Goal: Information Seeking & Learning: Understand process/instructions

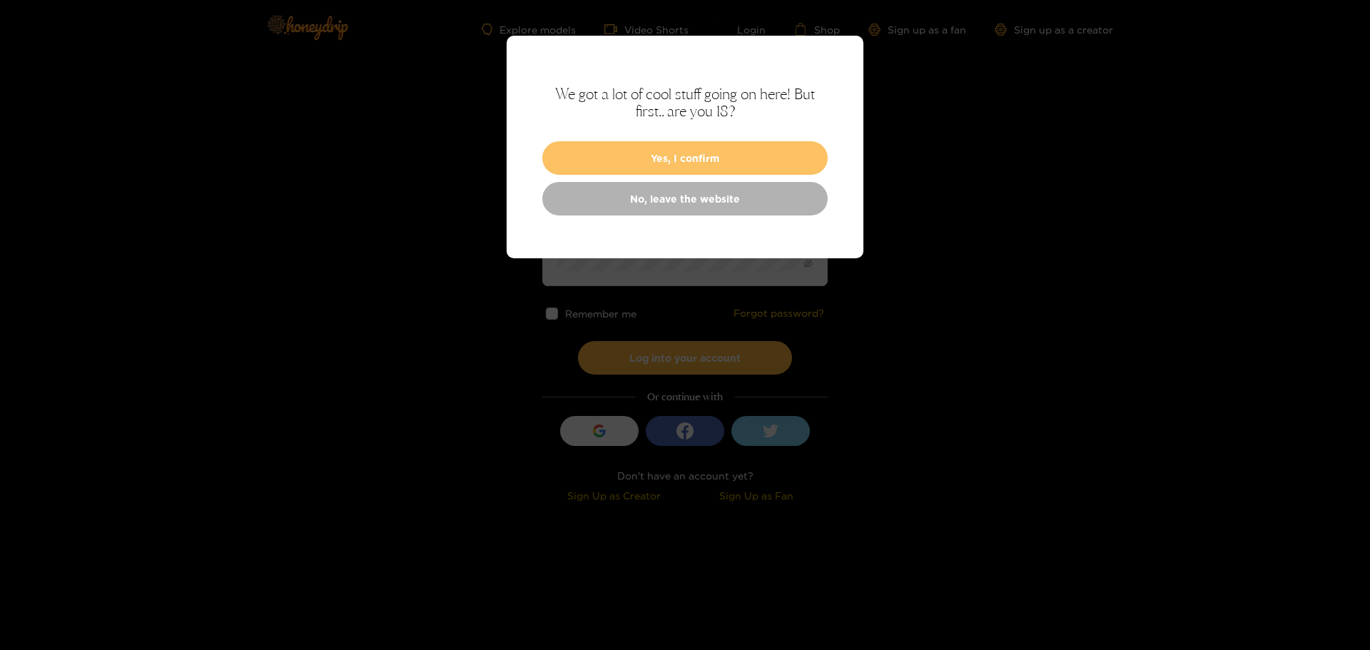
click at [767, 148] on button "Yes, I confirm" at bounding box center [684, 158] width 285 height 34
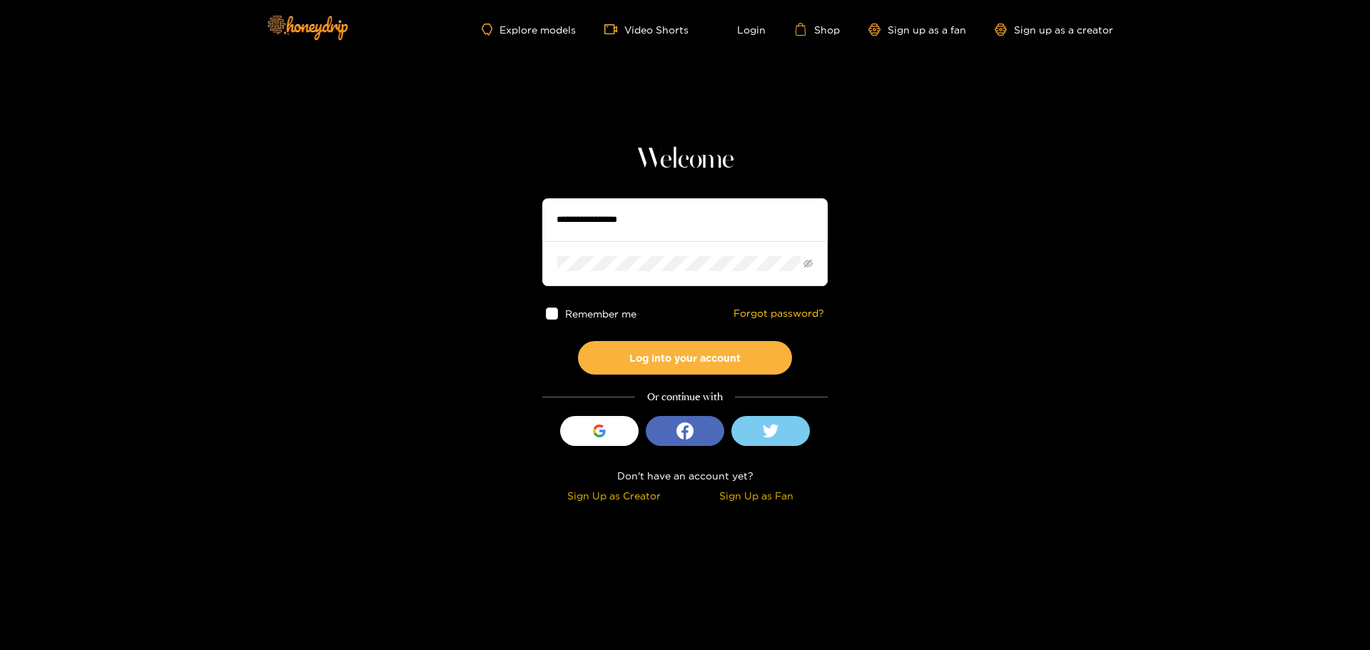
click at [686, 220] on input "text" at bounding box center [684, 219] width 285 height 43
type input "**********"
click at [740, 352] on button "Log into your account" at bounding box center [685, 358] width 214 height 34
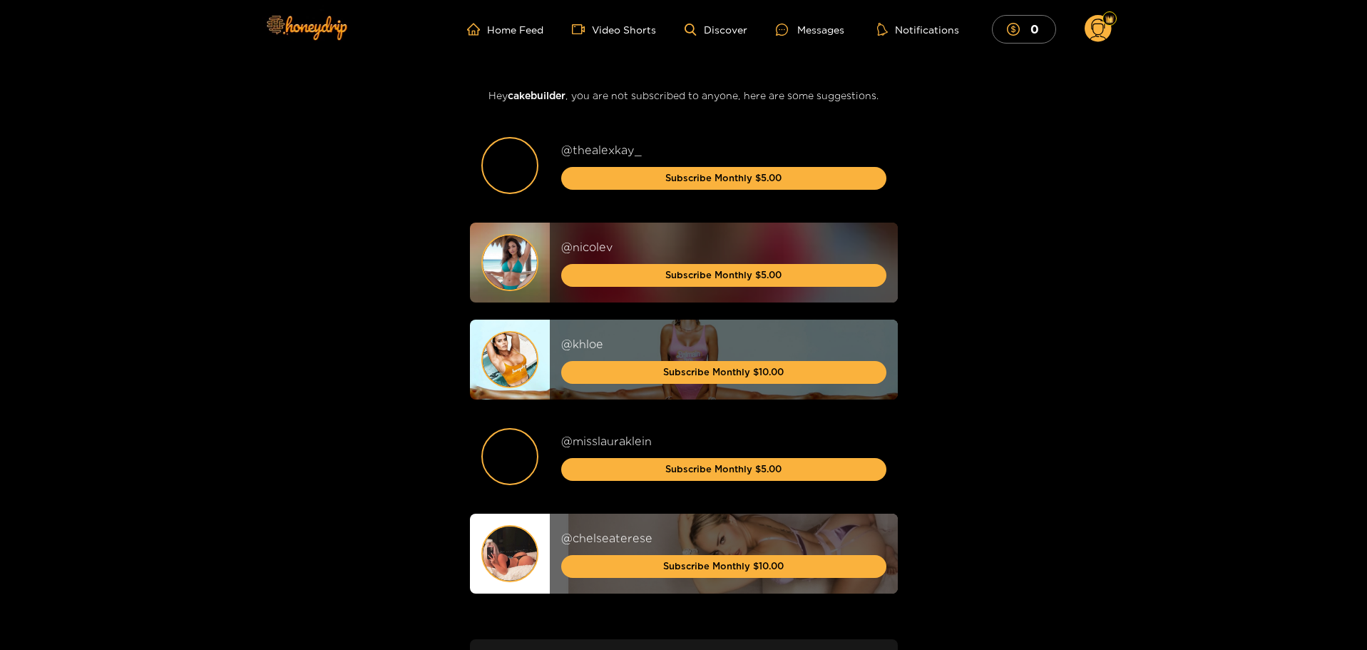
click at [1103, 28] on circle at bounding box center [1098, 28] width 27 height 27
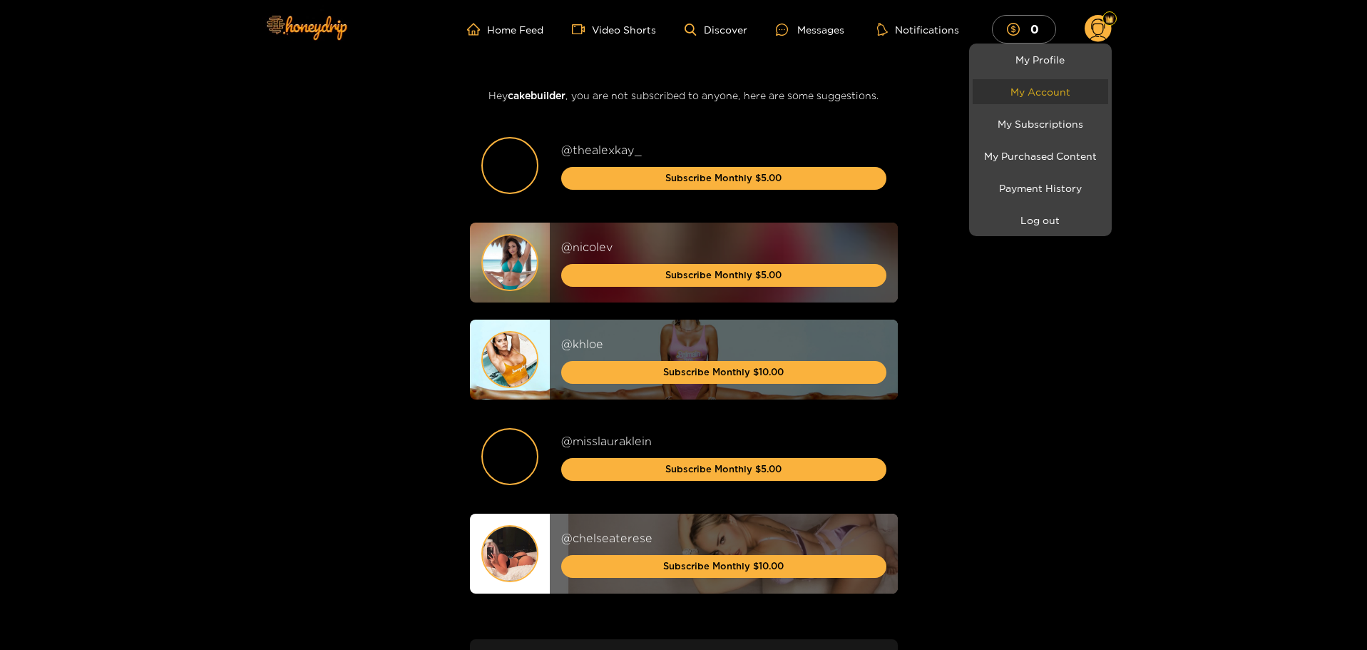
click at [1078, 97] on link "My Account" at bounding box center [1041, 91] width 136 height 25
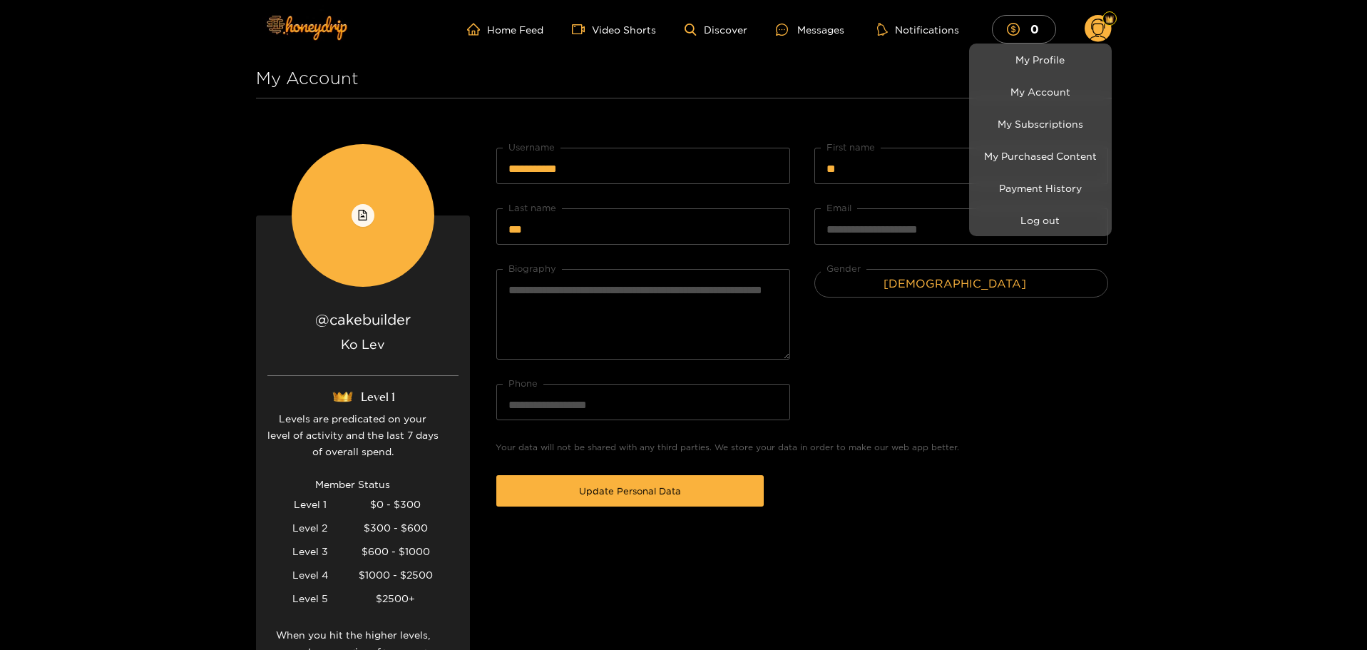
click at [1177, 146] on div at bounding box center [683, 325] width 1367 height 650
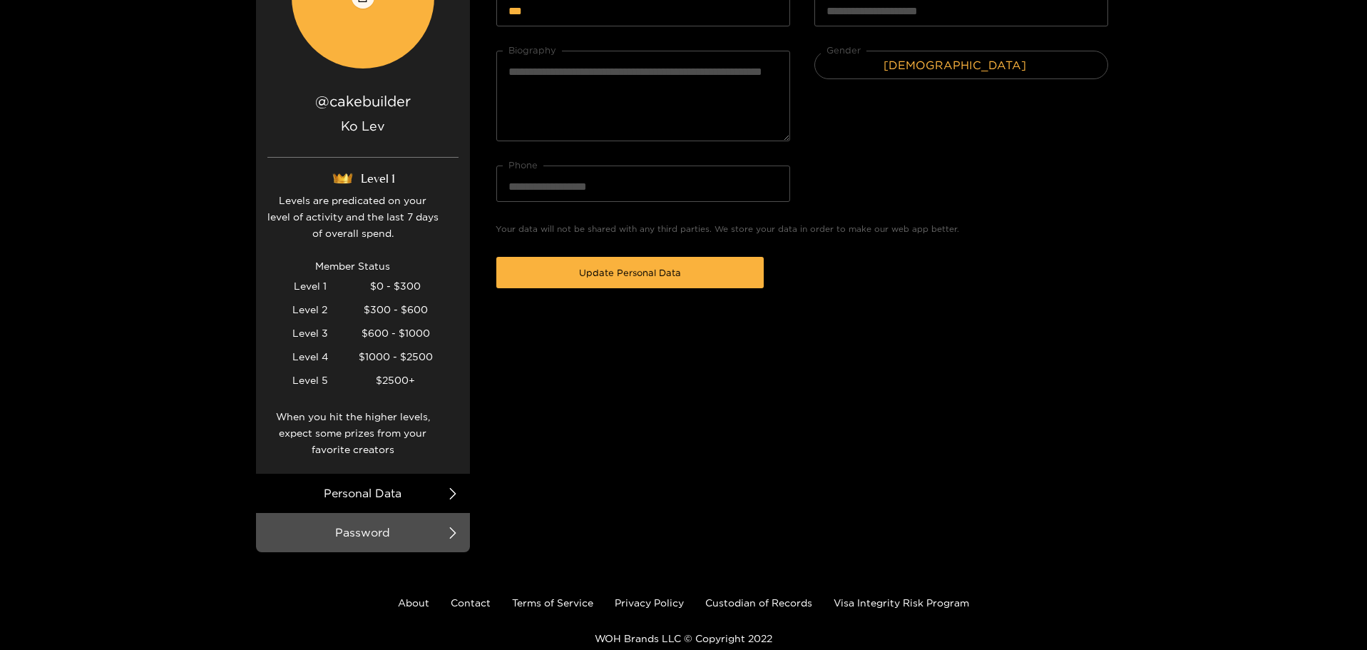
scroll to position [276, 0]
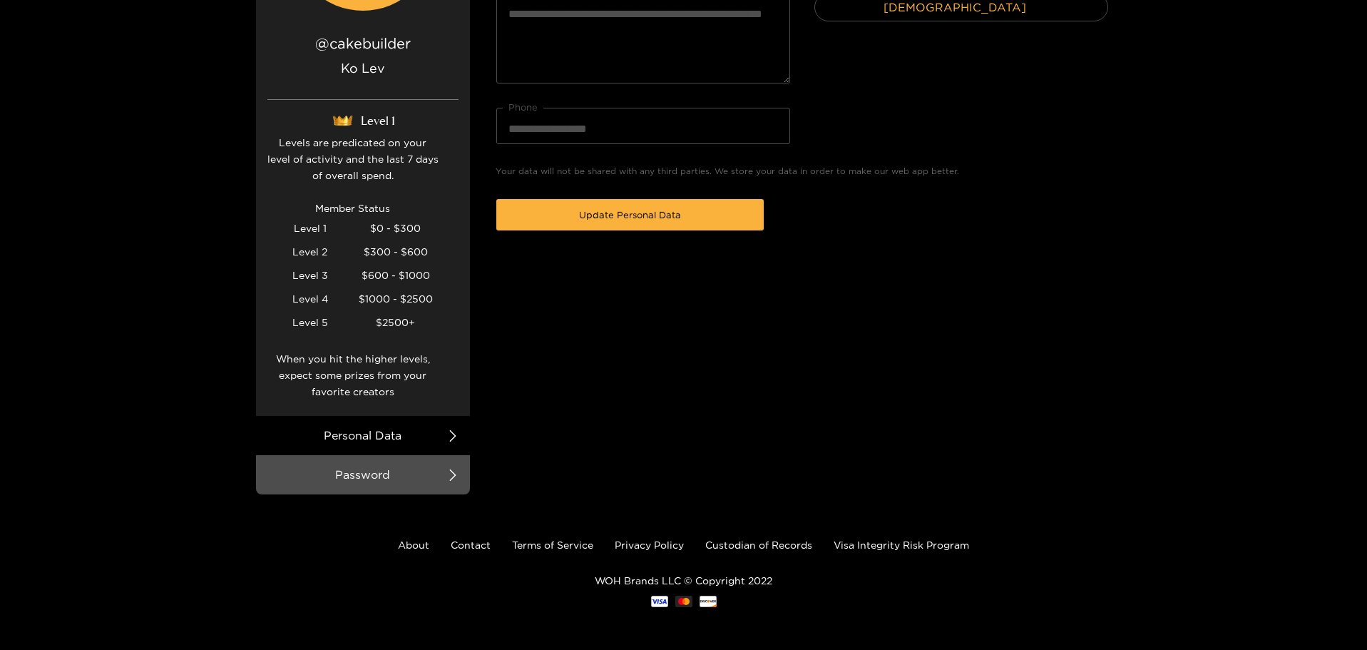
click at [446, 440] on li "Personal Data" at bounding box center [363, 435] width 214 height 39
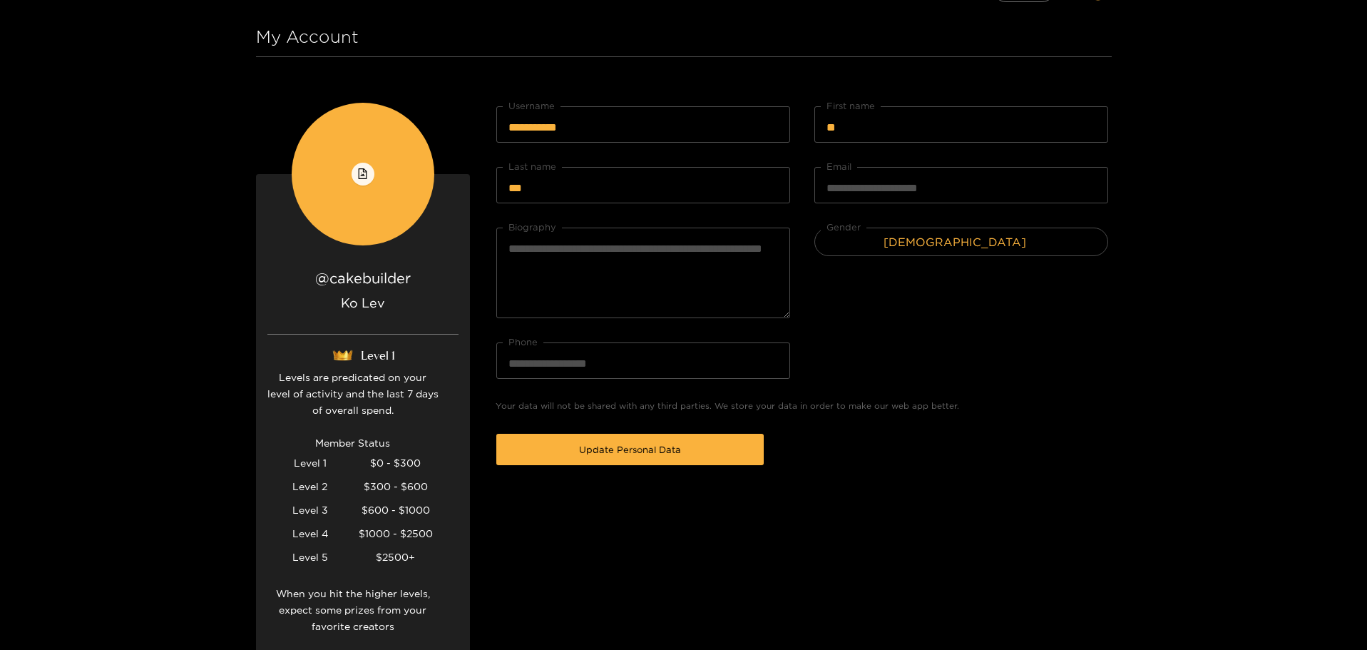
scroll to position [0, 0]
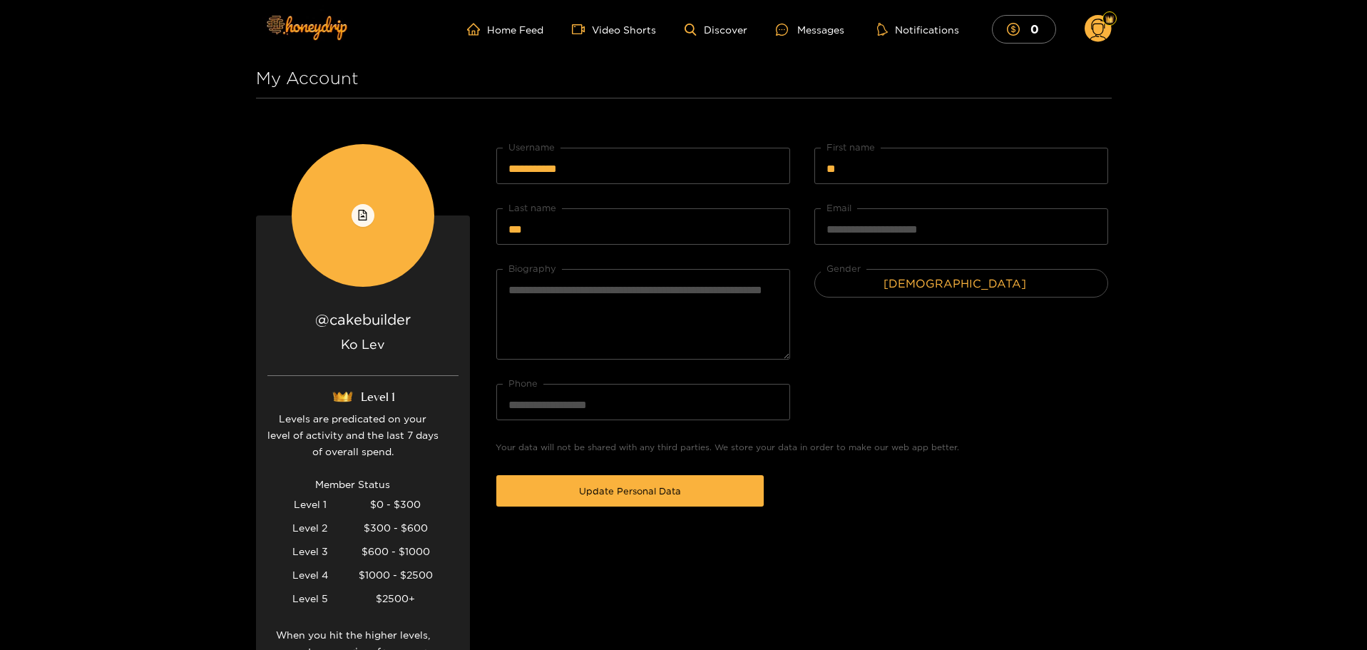
click at [1099, 28] on circle at bounding box center [1098, 28] width 27 height 27
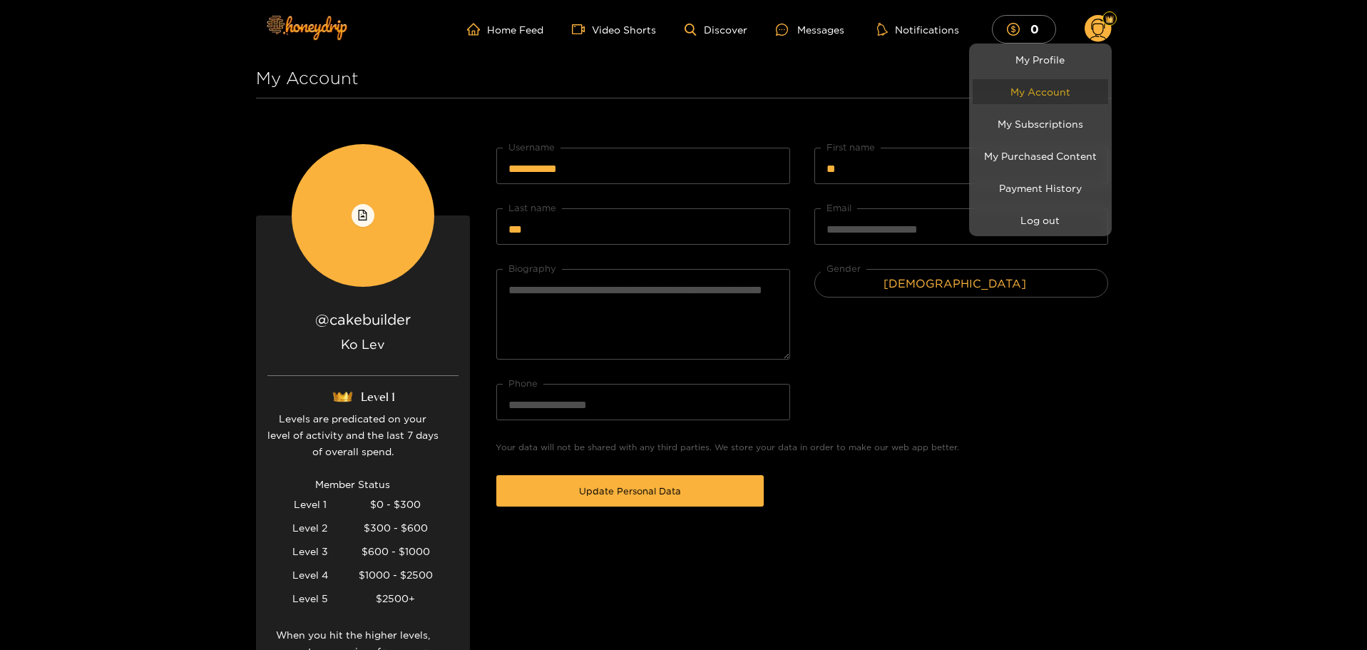
click at [1086, 93] on link "My Account" at bounding box center [1041, 91] width 136 height 25
click at [1062, 68] on link "My Profile" at bounding box center [1041, 59] width 136 height 25
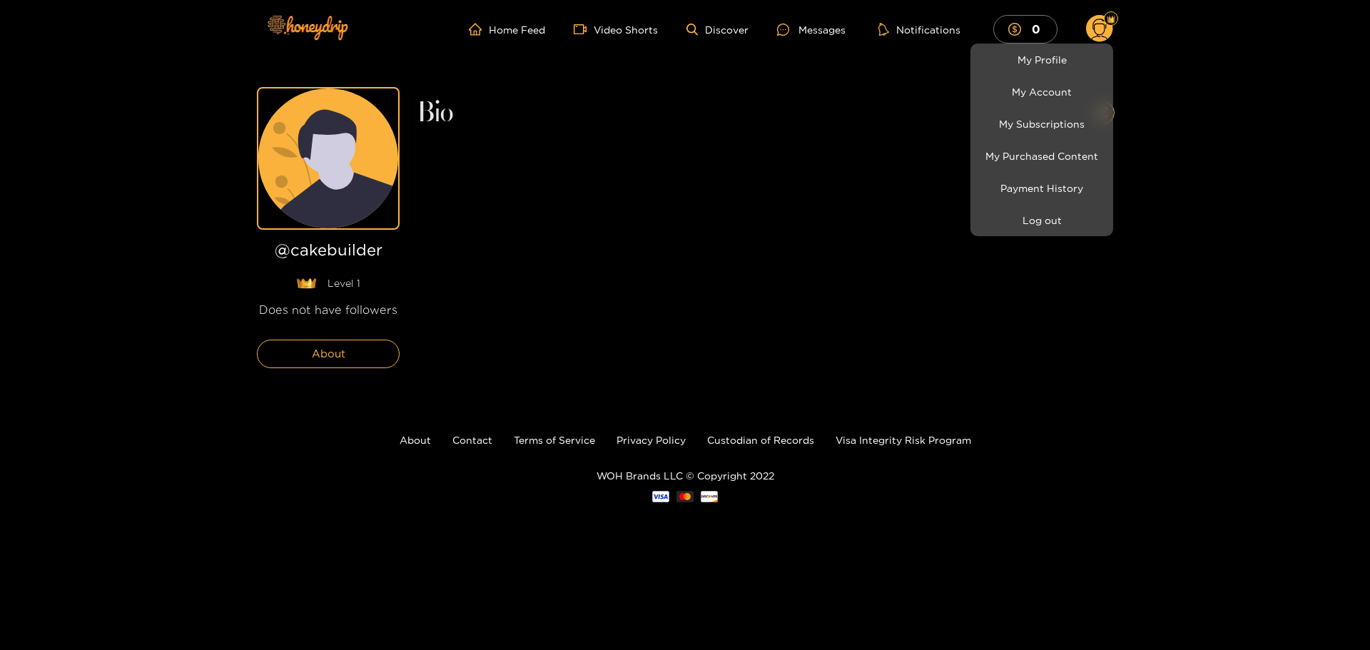
click at [869, 165] on div at bounding box center [685, 325] width 1370 height 650
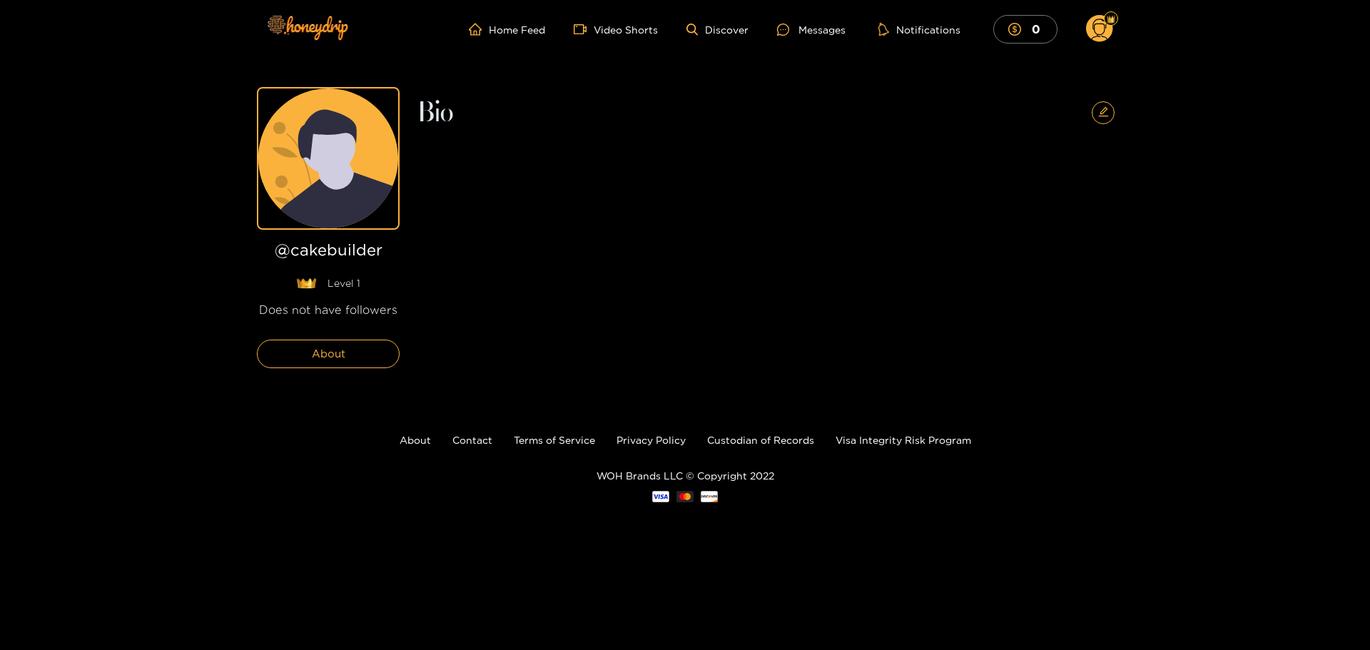
click at [1099, 29] on circle at bounding box center [1099, 28] width 27 height 27
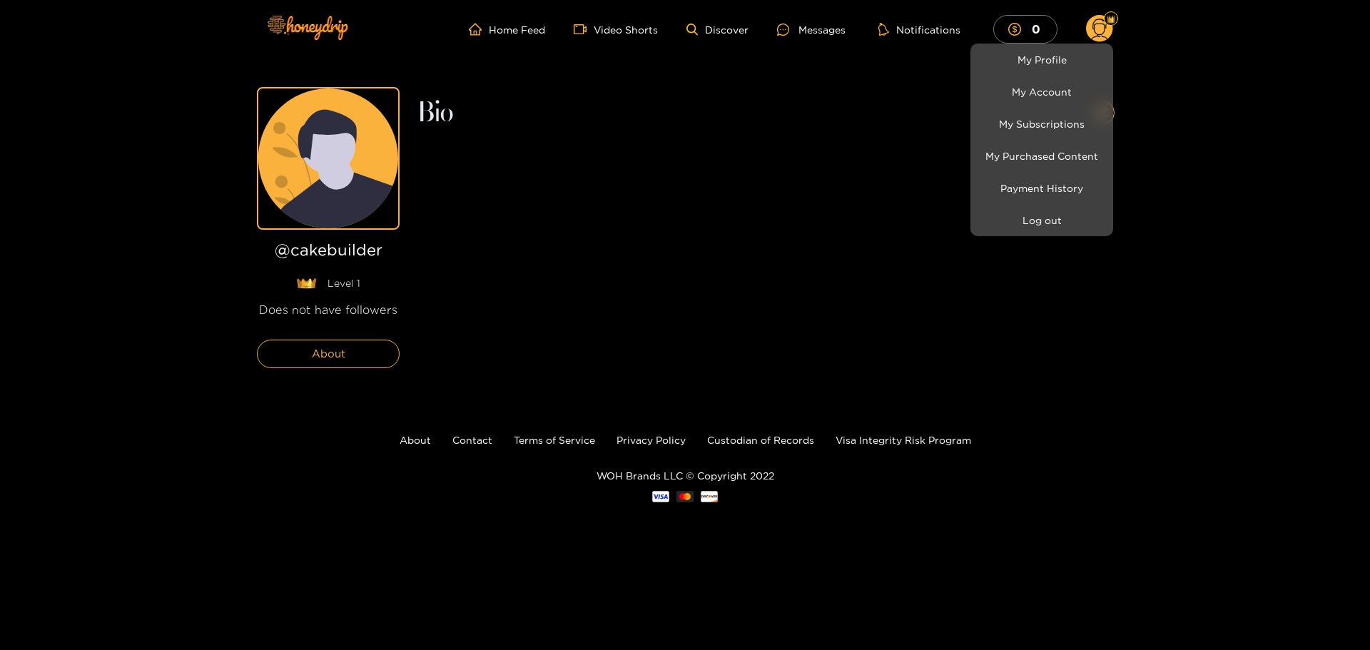
click at [805, 151] on div at bounding box center [685, 325] width 1370 height 650
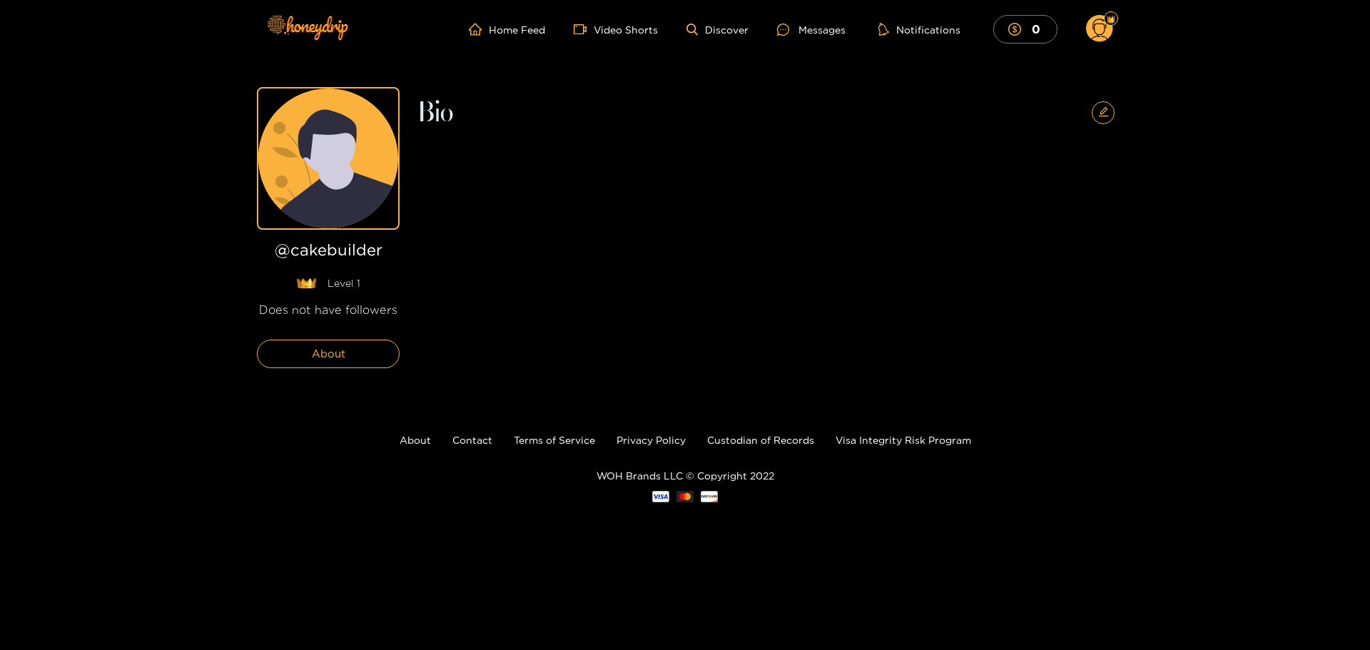
click at [1102, 36] on icon at bounding box center [1099, 31] width 16 height 25
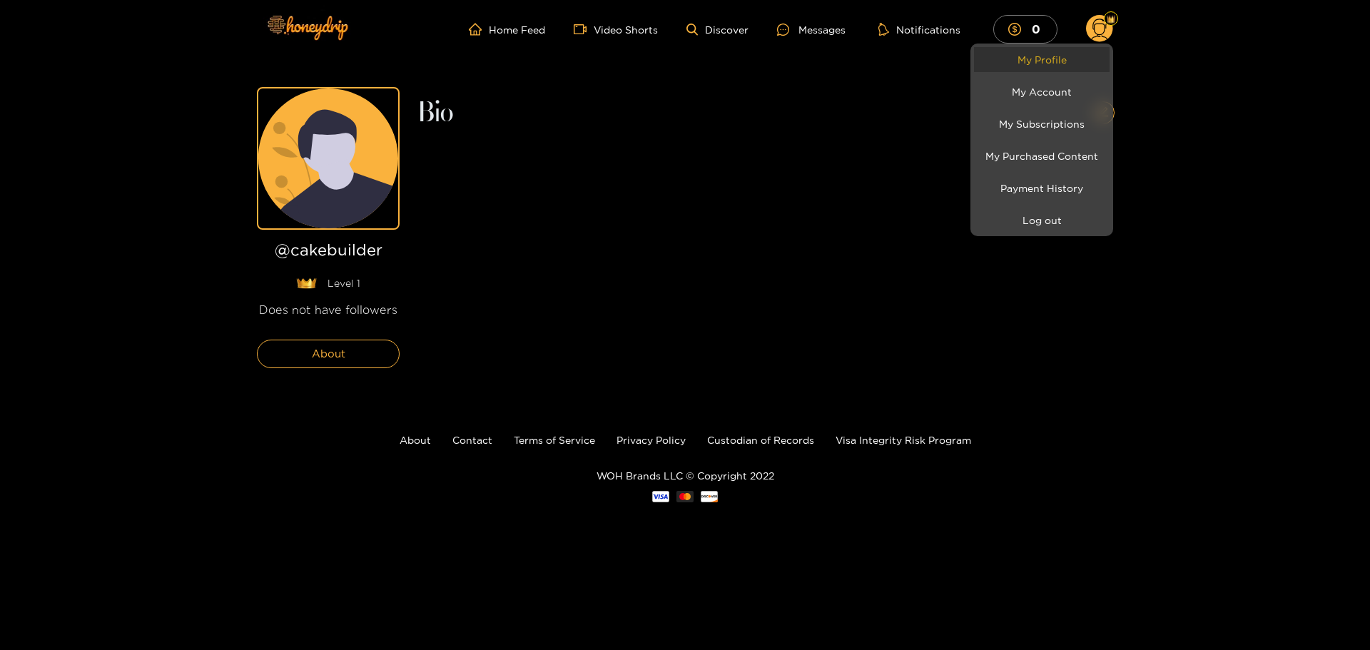
click at [1064, 67] on link "My Profile" at bounding box center [1042, 59] width 136 height 25
click at [489, 295] on div at bounding box center [685, 325] width 1370 height 650
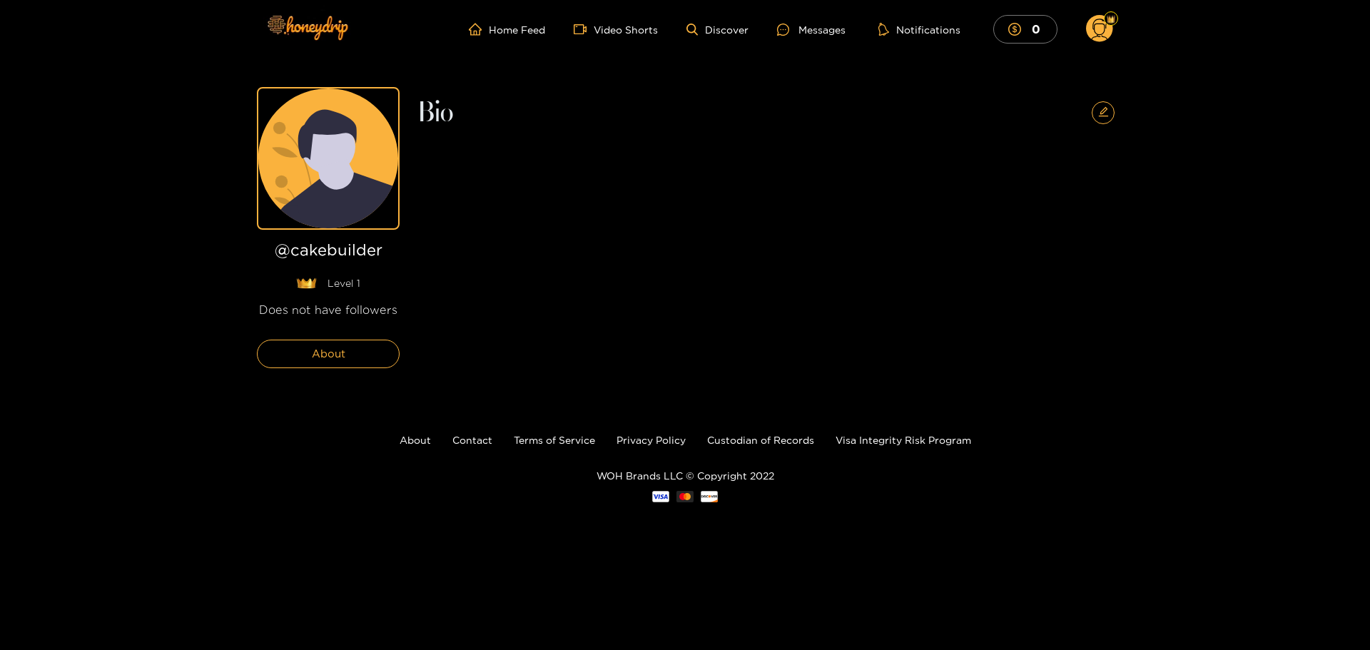
click at [1104, 31] on icon at bounding box center [1099, 31] width 16 height 25
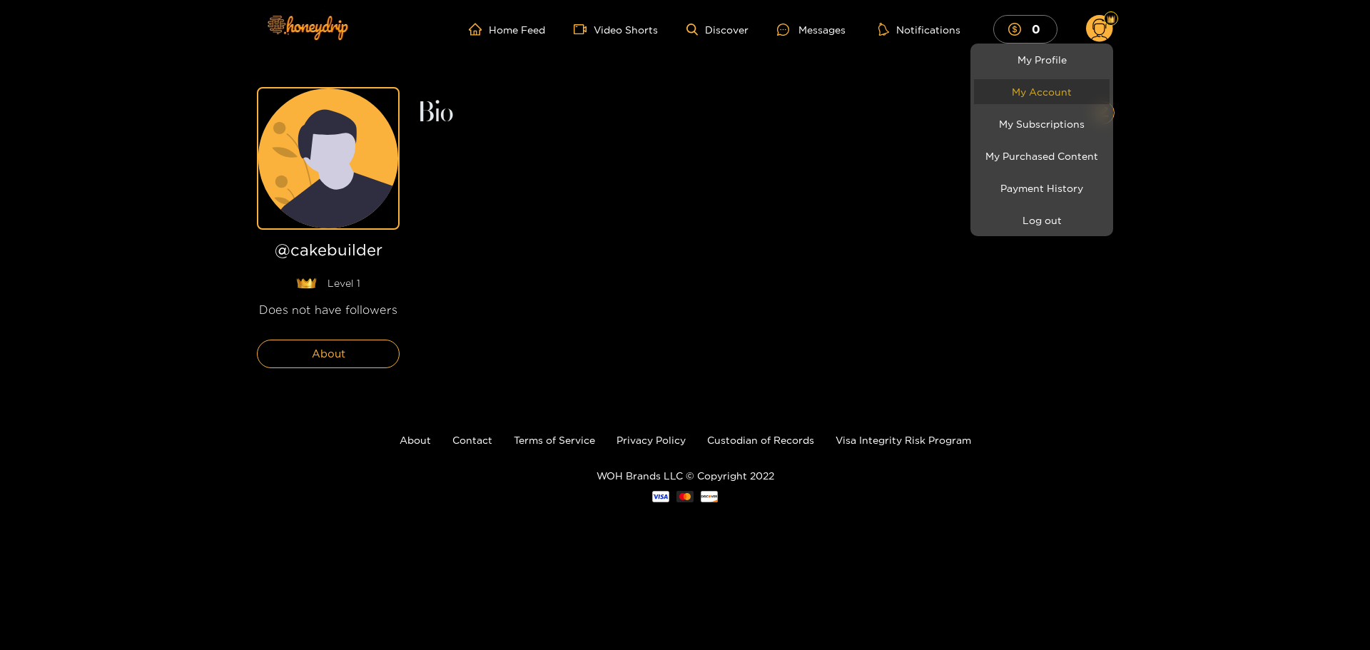
click at [1074, 94] on link "My Account" at bounding box center [1042, 91] width 136 height 25
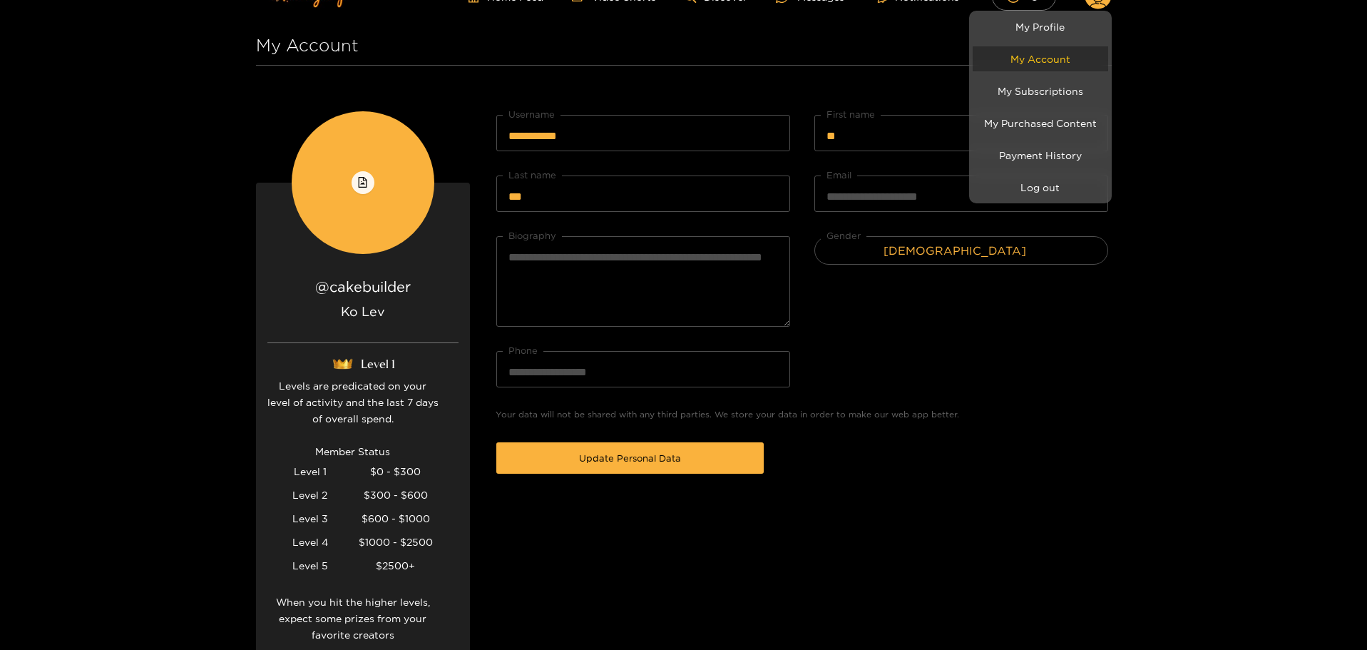
scroll to position [276, 0]
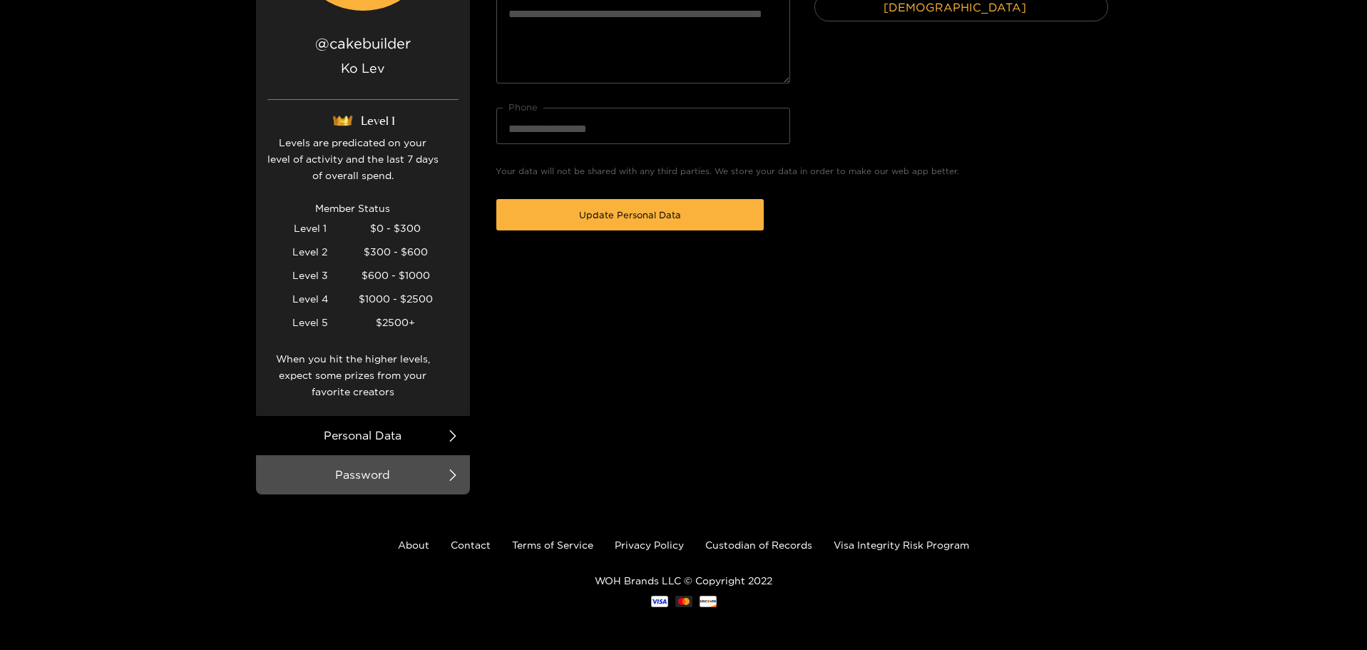
click at [404, 480] on div at bounding box center [683, 325] width 1367 height 650
click at [433, 473] on li "Password" at bounding box center [363, 474] width 214 height 39
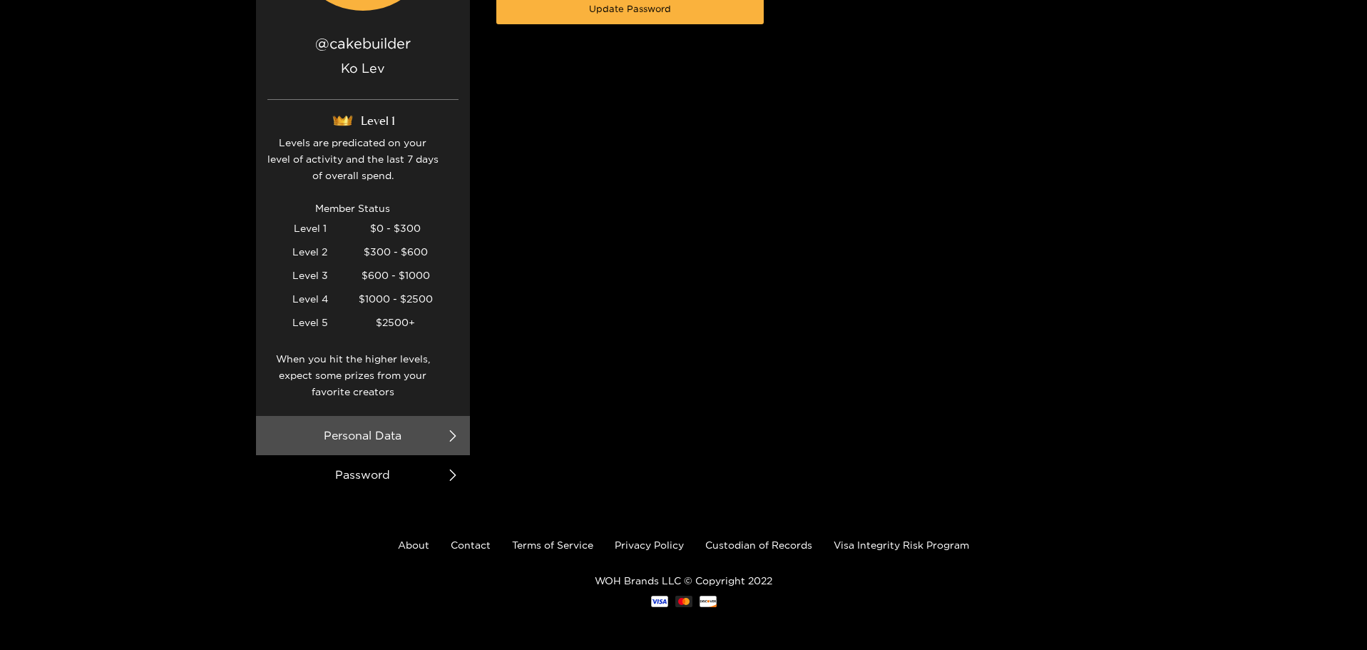
click at [410, 469] on li "Password" at bounding box center [363, 474] width 214 height 39
click at [418, 435] on li "Personal Data" at bounding box center [363, 435] width 214 height 39
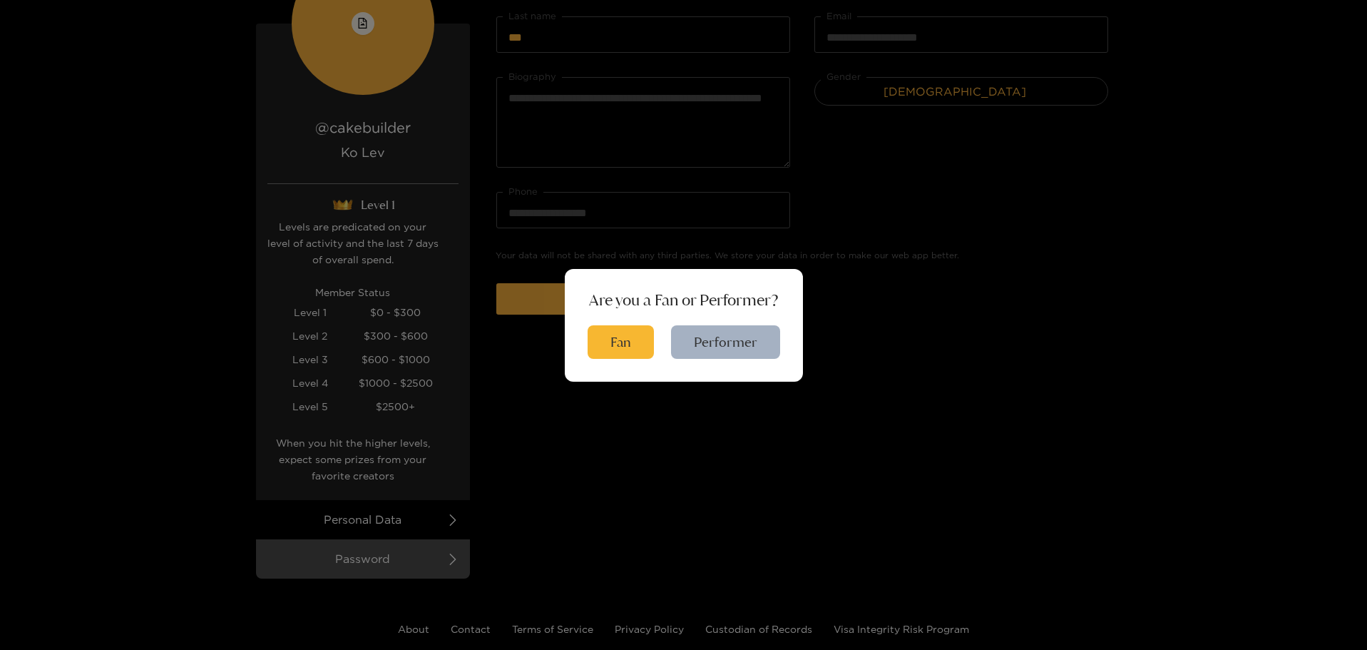
scroll to position [0, 0]
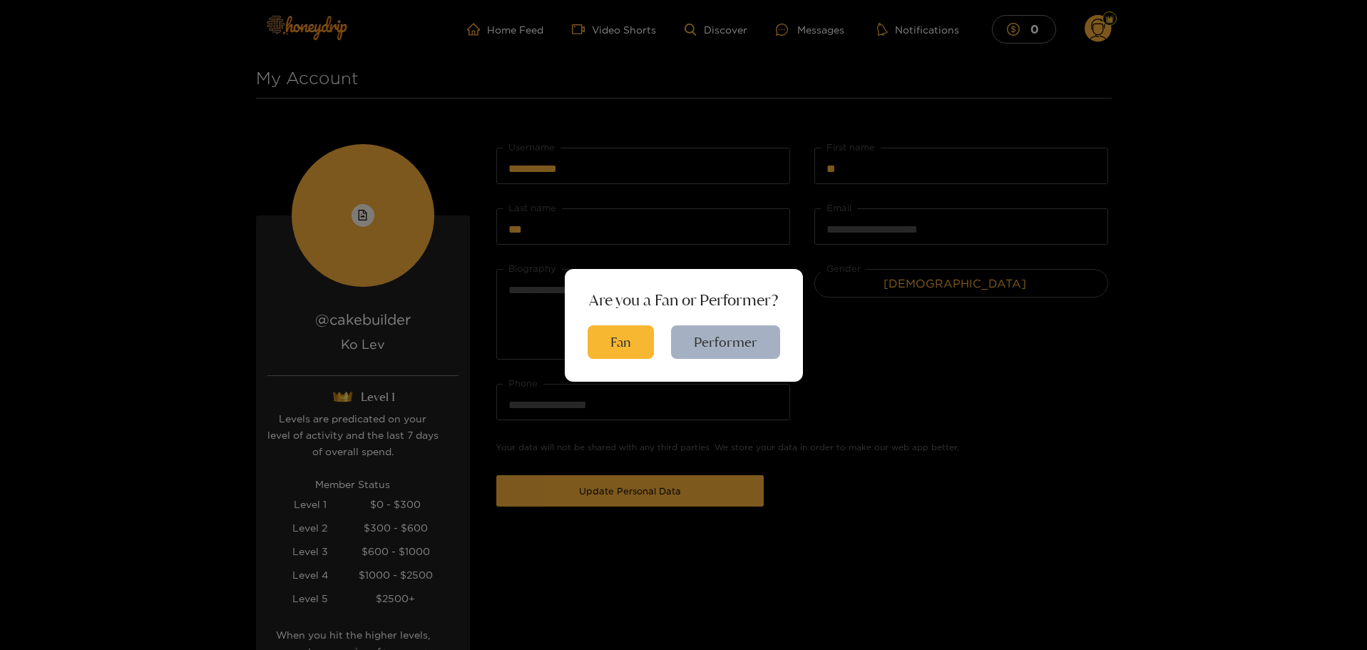
click at [1108, 16] on div "Are you a Fan or Performer? Fan Performer" at bounding box center [683, 325] width 1367 height 650
click at [1068, 61] on div "Are you a Fan or Performer? Fan Performer" at bounding box center [683, 325] width 1367 height 650
click at [881, 320] on div "Are you a Fan or Performer? Fan Performer" at bounding box center [683, 325] width 1367 height 650
click at [615, 347] on button "Fan" at bounding box center [621, 342] width 66 height 34
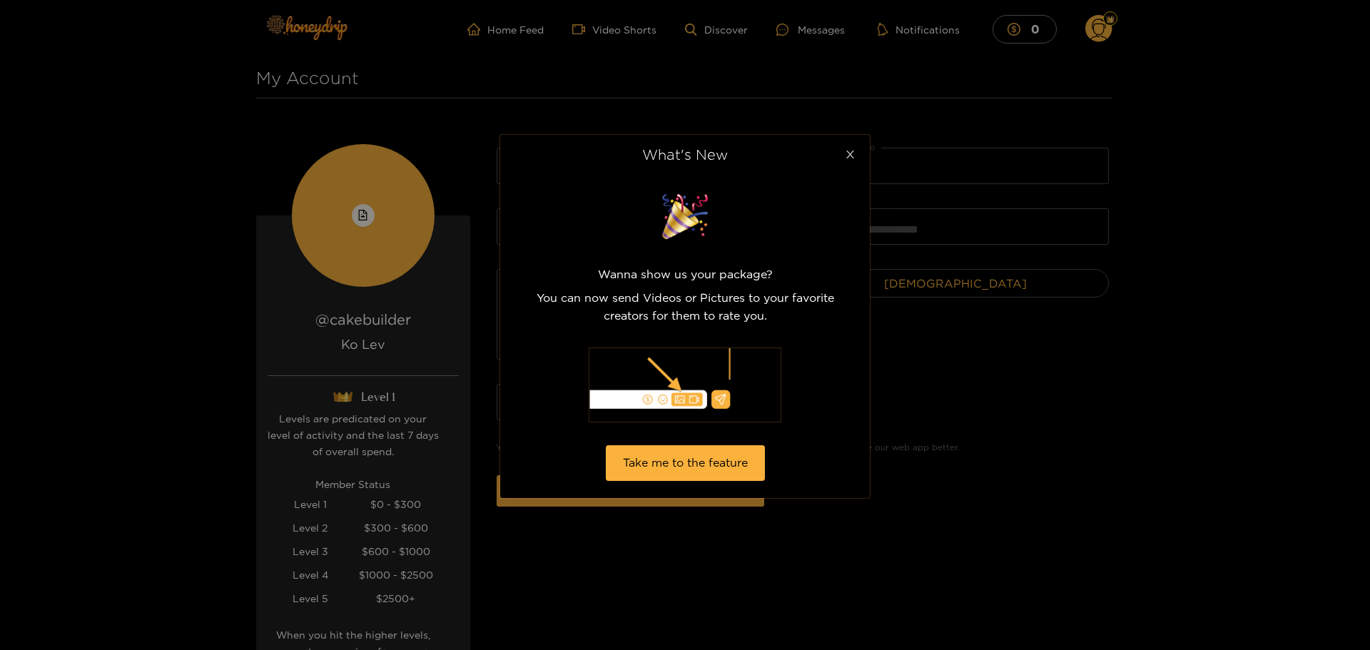
click at [847, 153] on icon "close" at bounding box center [850, 154] width 11 height 11
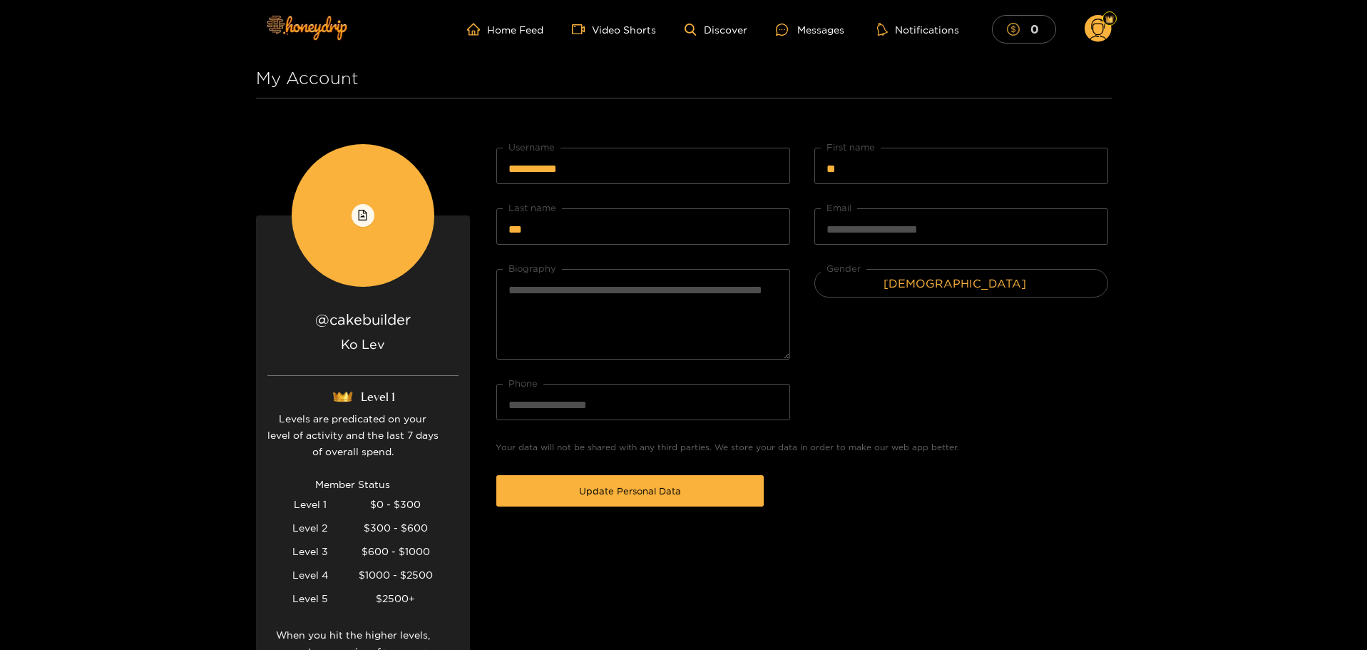
click at [1039, 31] on mark "0" at bounding box center [1035, 28] width 13 height 15
click at [1093, 30] on g at bounding box center [1098, 29] width 27 height 29
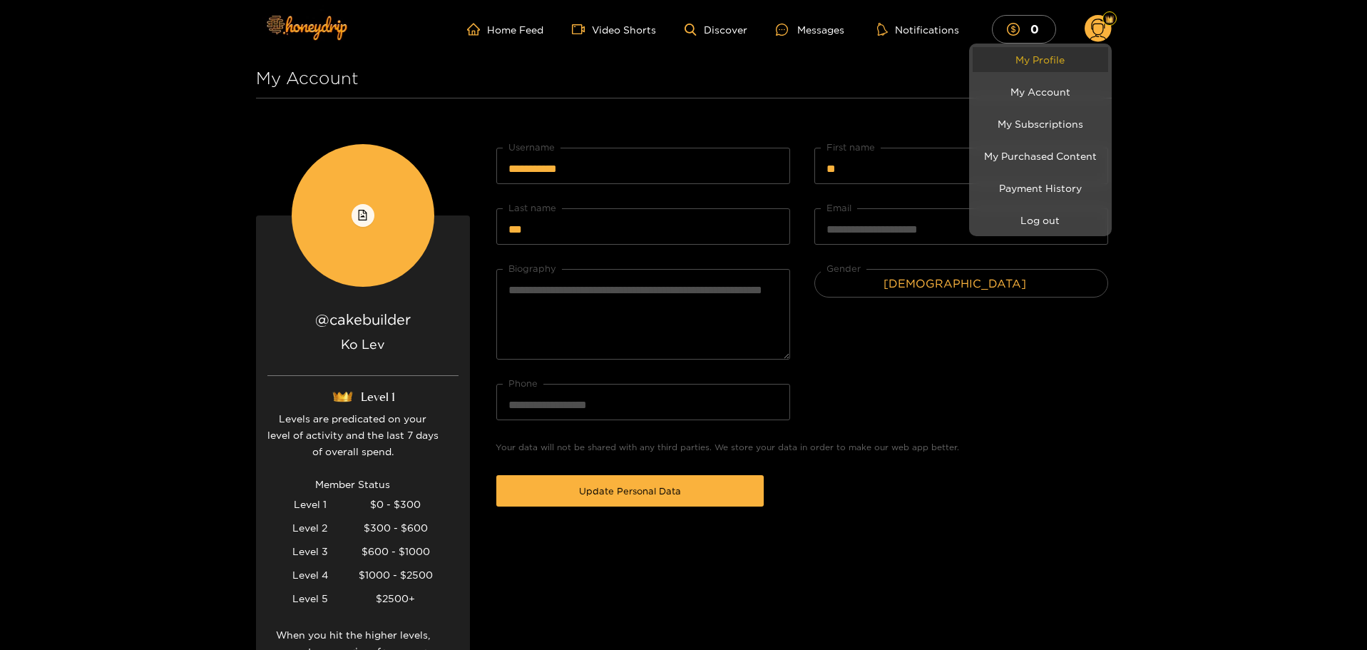
click at [1073, 60] on link "My Profile" at bounding box center [1041, 59] width 136 height 25
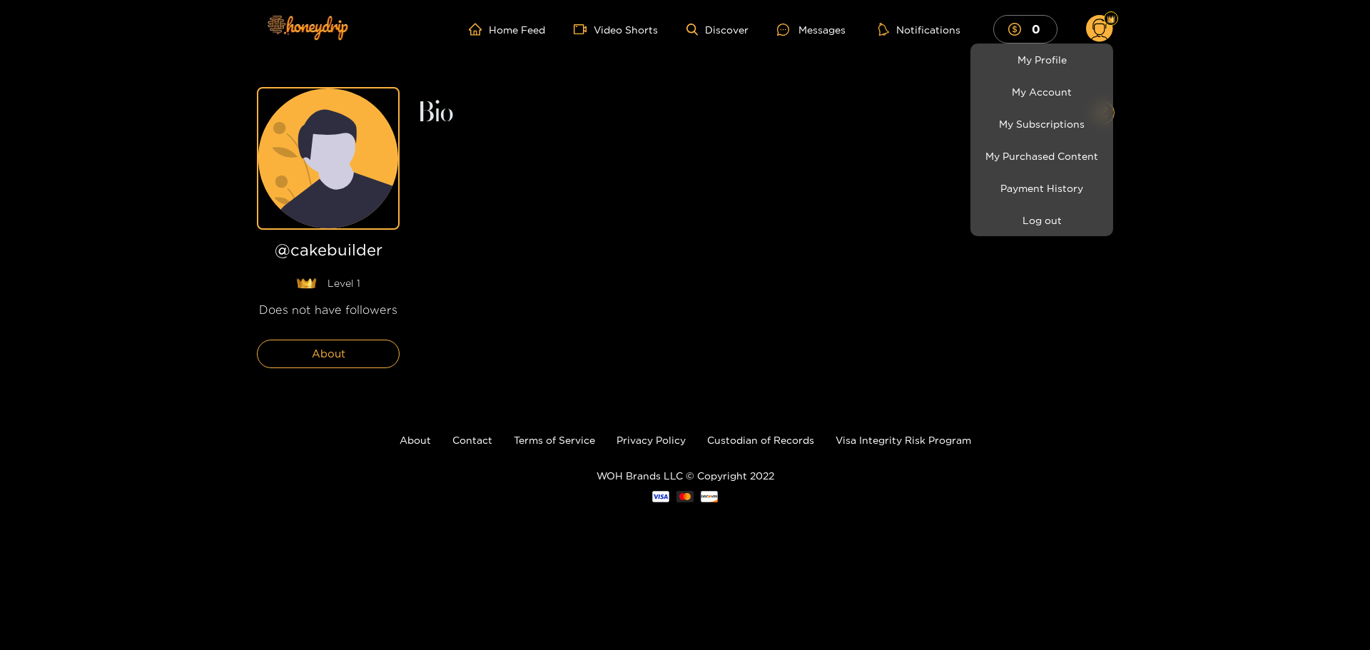
click at [1065, 407] on div at bounding box center [685, 325] width 1370 height 650
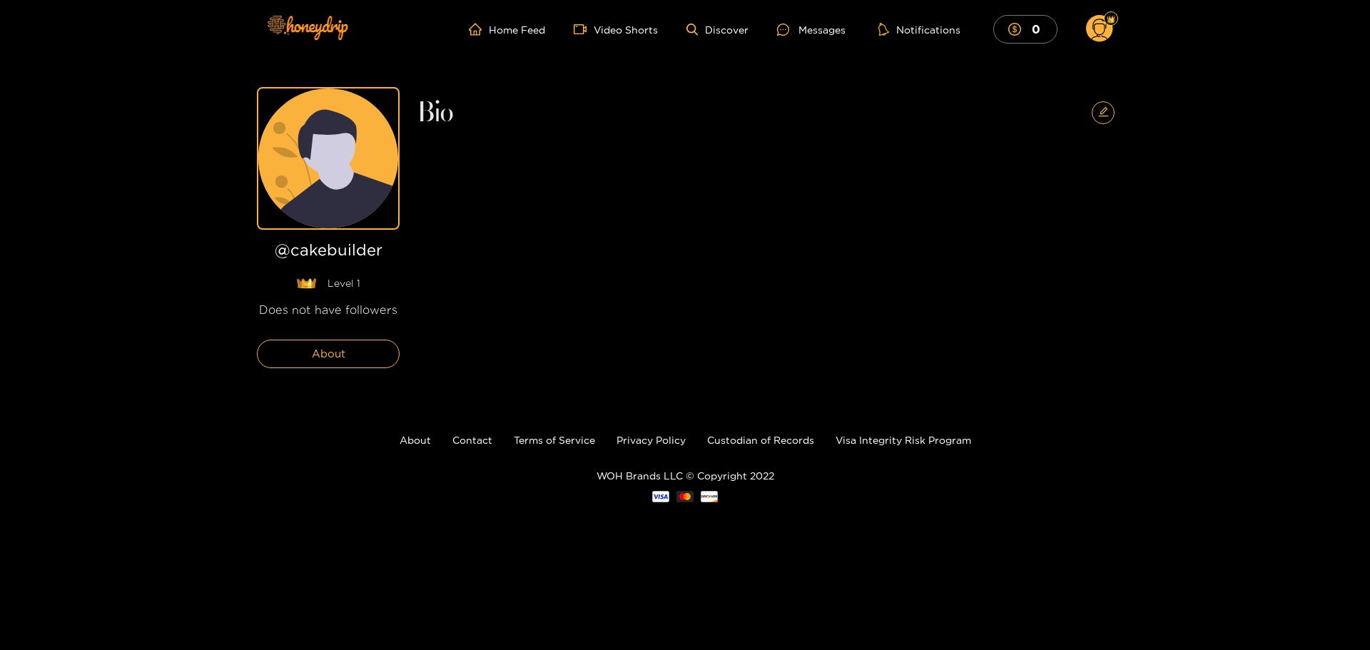
click at [1106, 29] on icon at bounding box center [1099, 31] width 16 height 25
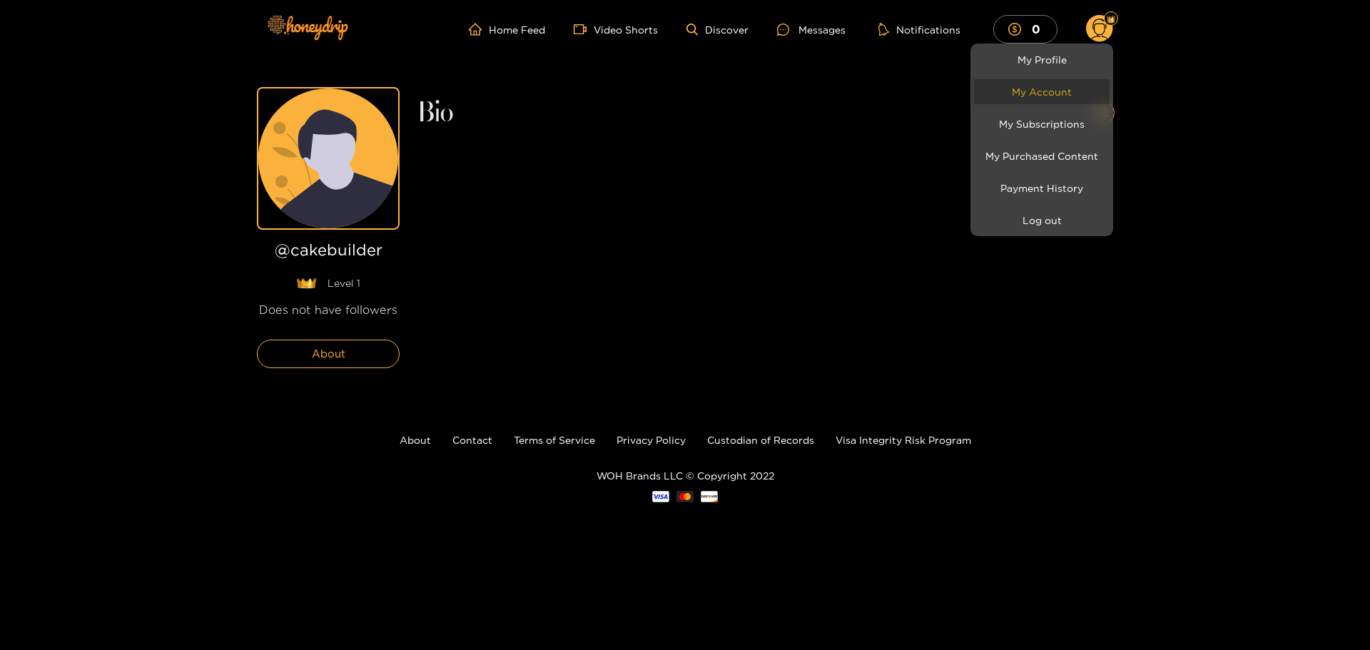
click at [1073, 86] on link "My Account" at bounding box center [1042, 91] width 136 height 25
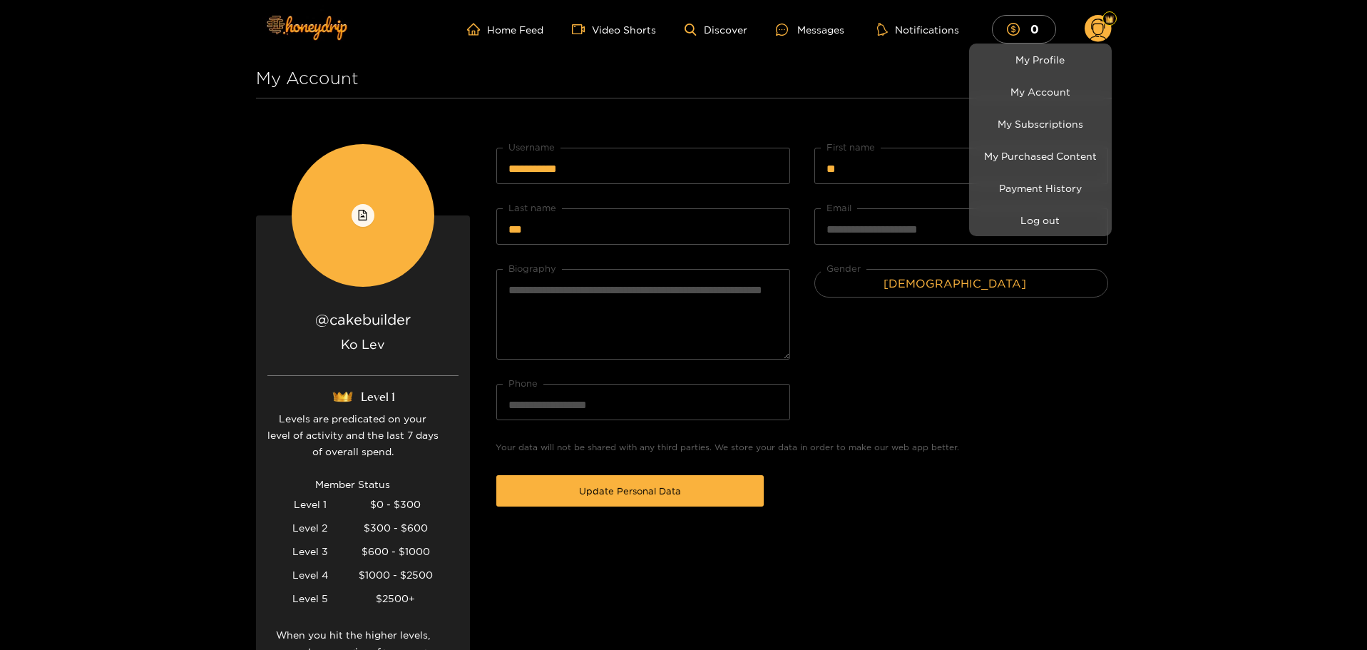
click at [375, 252] on div at bounding box center [683, 325] width 1367 height 650
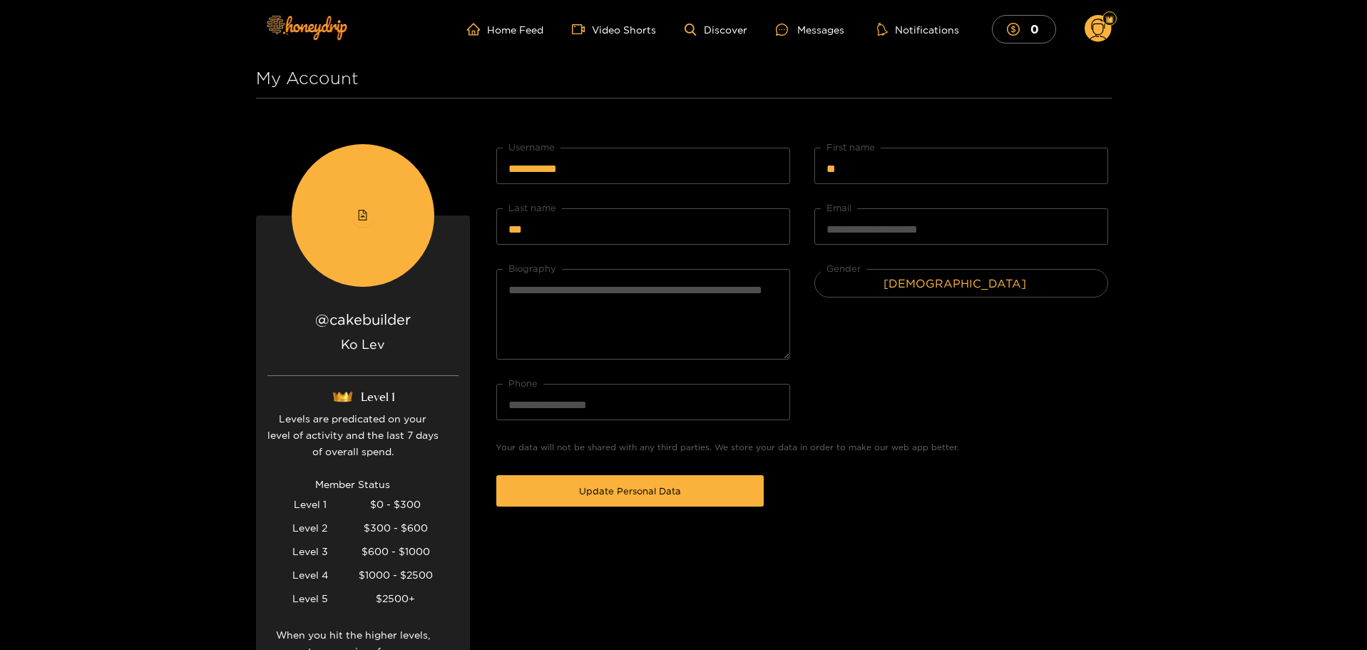
click at [368, 222] on button "button" at bounding box center [363, 215] width 23 height 23
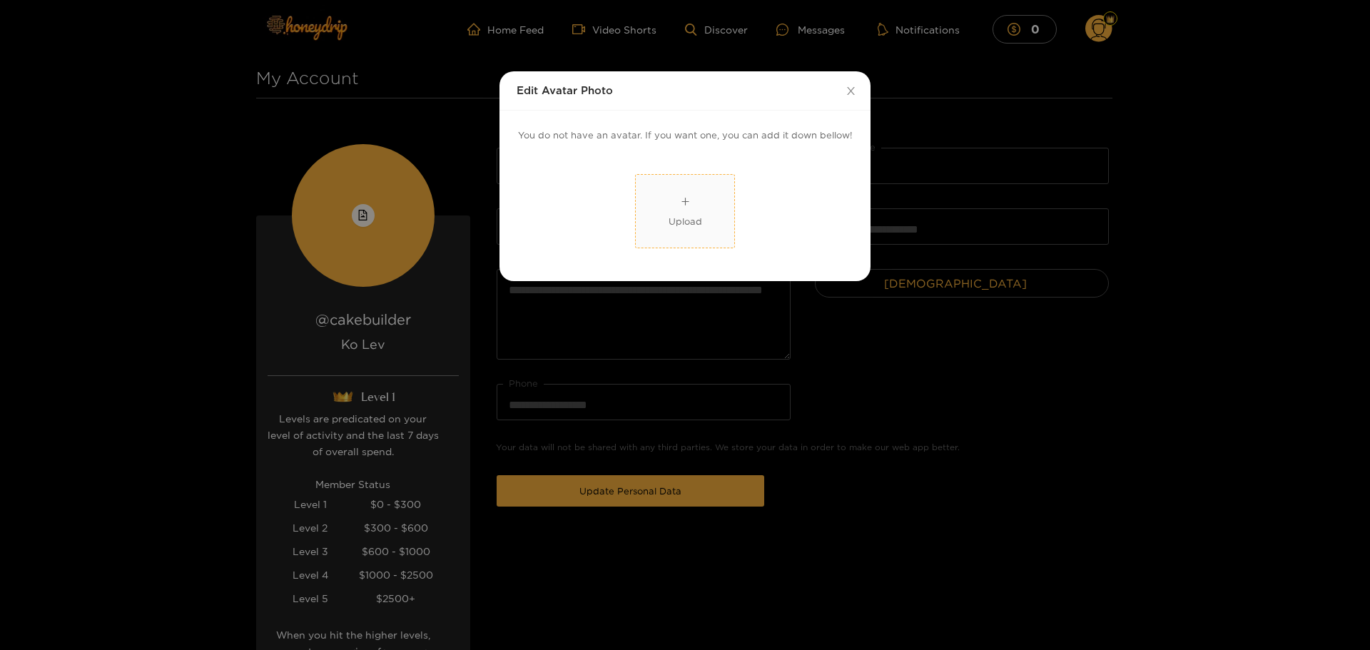
click at [439, 257] on div "Edit Avatar Photo You do not have an avatar. If you want one, you can add it do…" at bounding box center [685, 325] width 1370 height 650
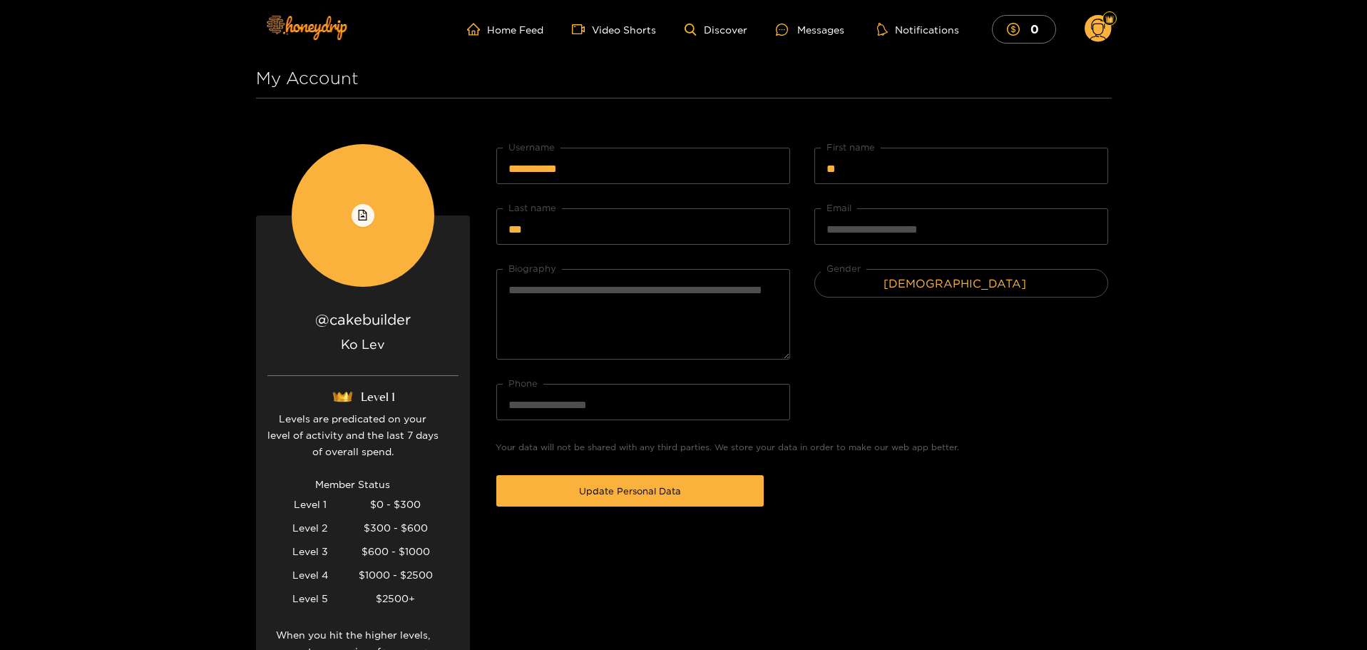
click at [378, 267] on div at bounding box center [363, 215] width 143 height 143
click at [354, 314] on h2 "@ cakebuilder" at bounding box center [362, 319] width 191 height 19
click at [352, 322] on h2 "@ cakebuilder" at bounding box center [362, 319] width 191 height 19
drag, startPoint x: 362, startPoint y: 354, endPoint x: 364, endPoint y: 345, distance: 9.5
click at [362, 354] on p "Ko Lev" at bounding box center [362, 356] width 191 height 40
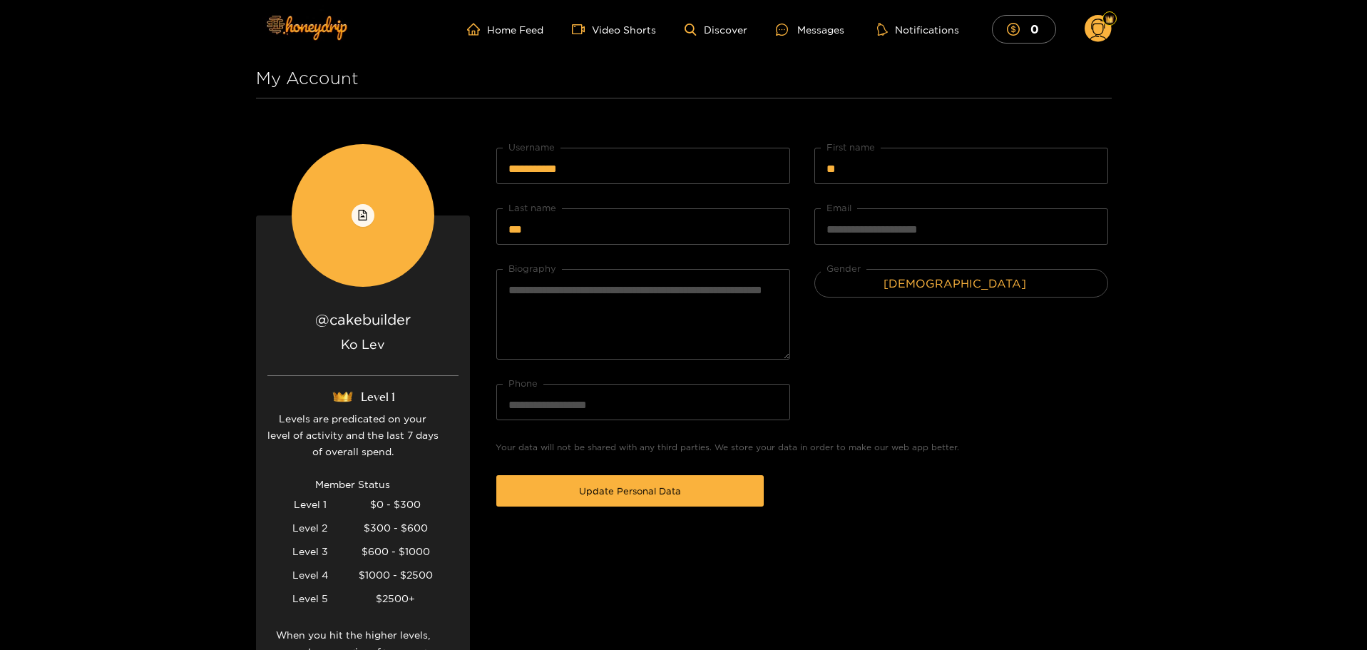
click at [364, 344] on p "Ko Lev" at bounding box center [362, 356] width 191 height 40
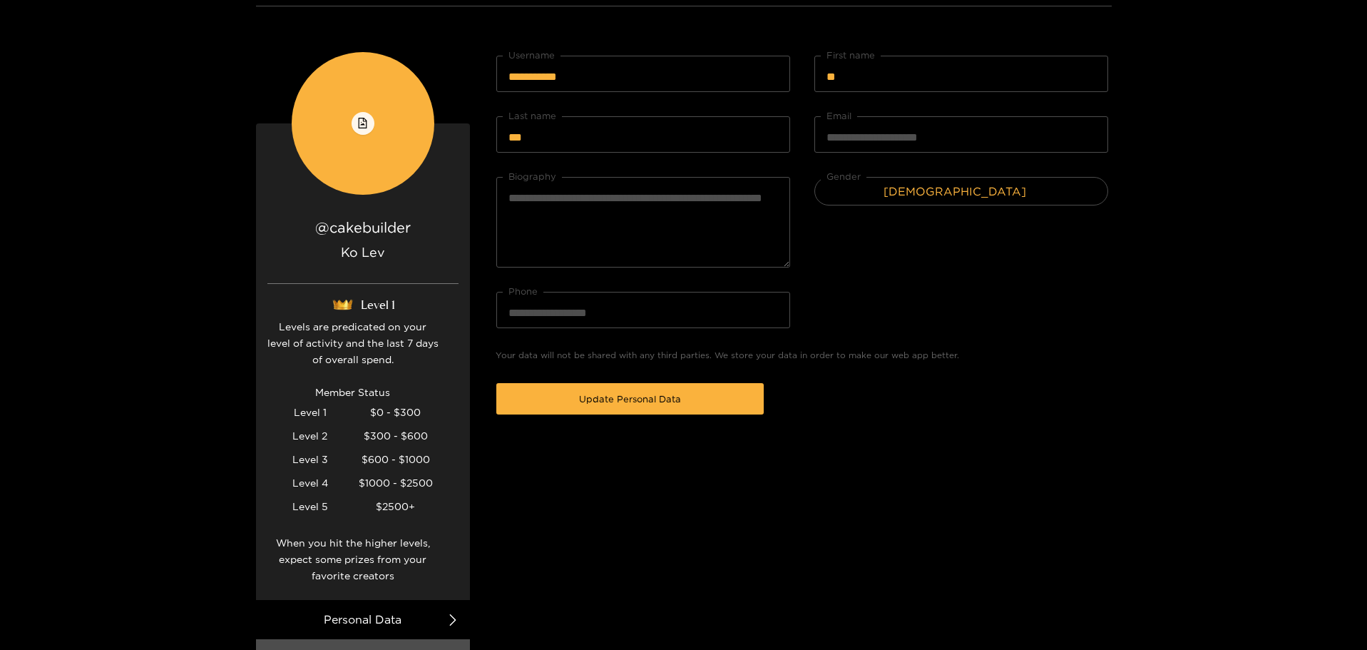
scroll to position [143, 0]
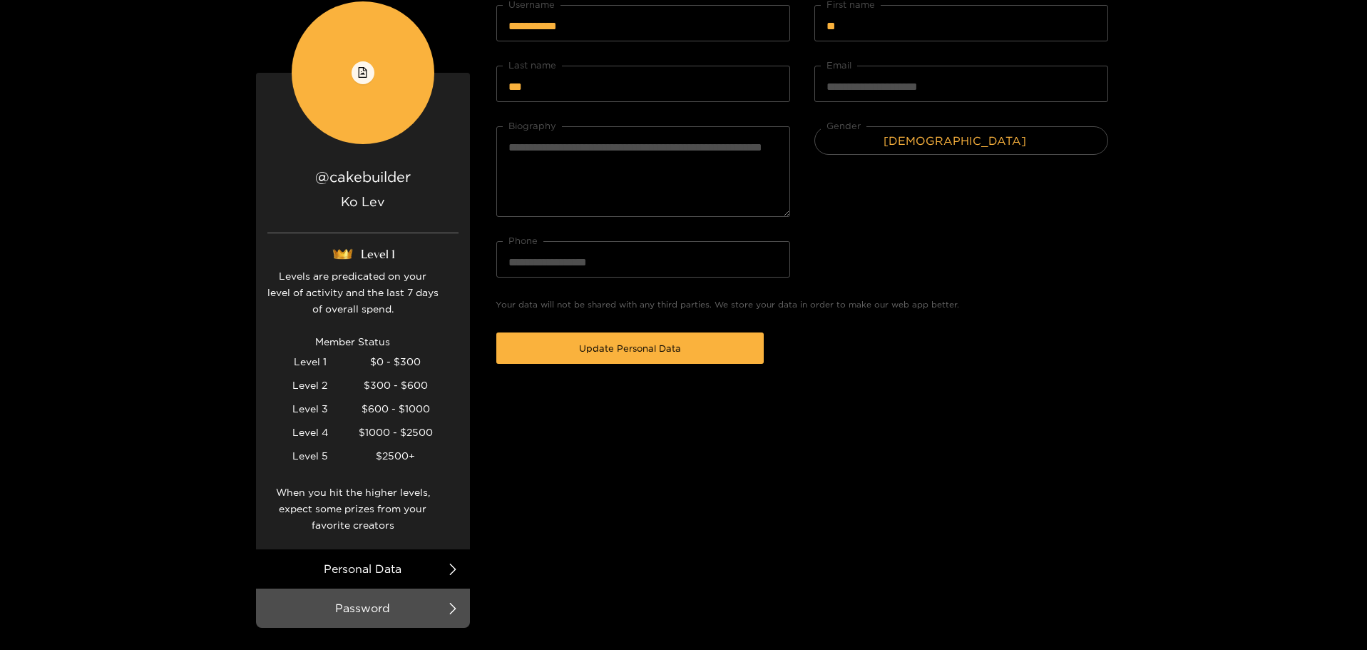
click at [350, 183] on h2 "@ cakebuilder" at bounding box center [362, 176] width 191 height 19
click at [327, 174] on h2 "@ cakebuilder" at bounding box center [362, 176] width 191 height 19
click at [342, 255] on img at bounding box center [342, 254] width 25 height 16
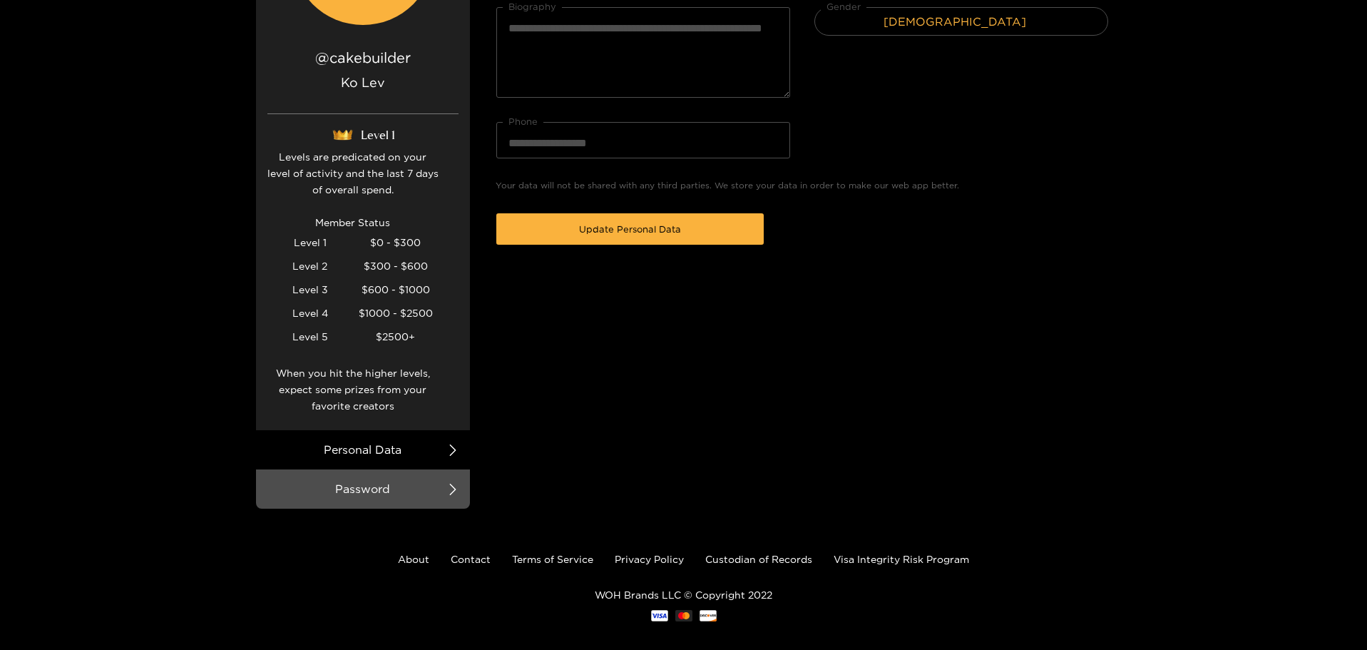
scroll to position [276, 0]
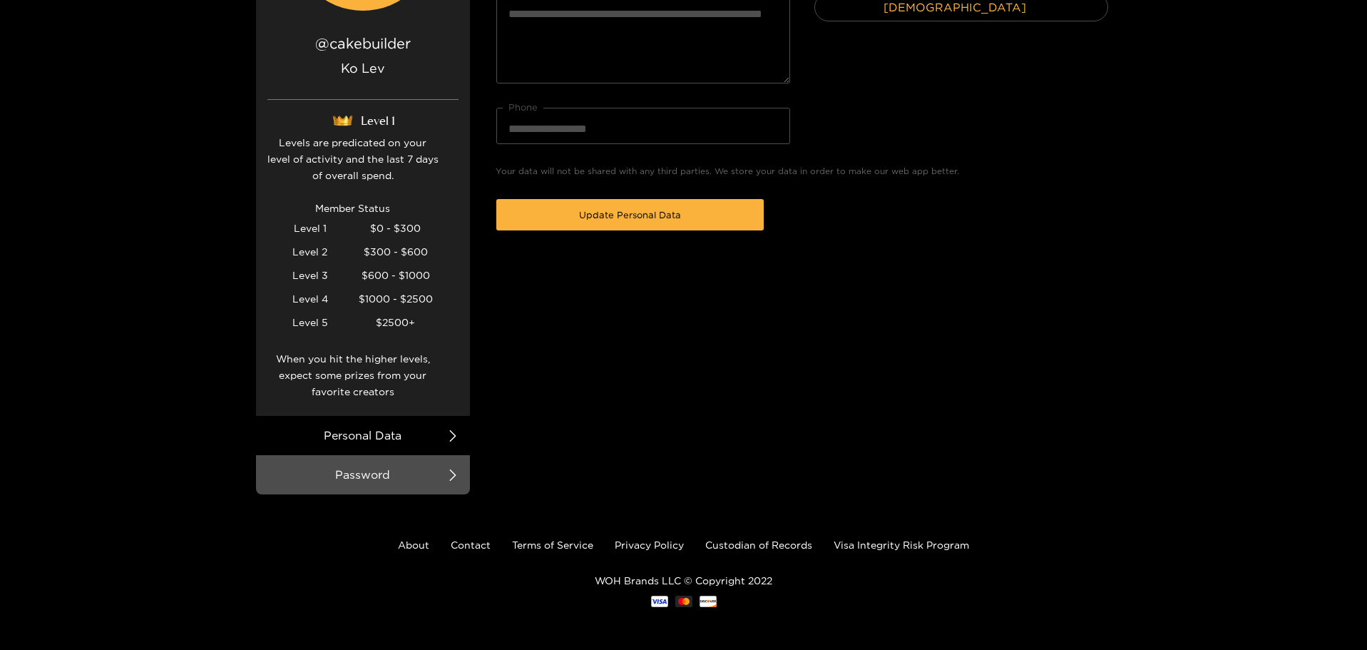
click at [407, 436] on li "Personal Data" at bounding box center [363, 435] width 214 height 39
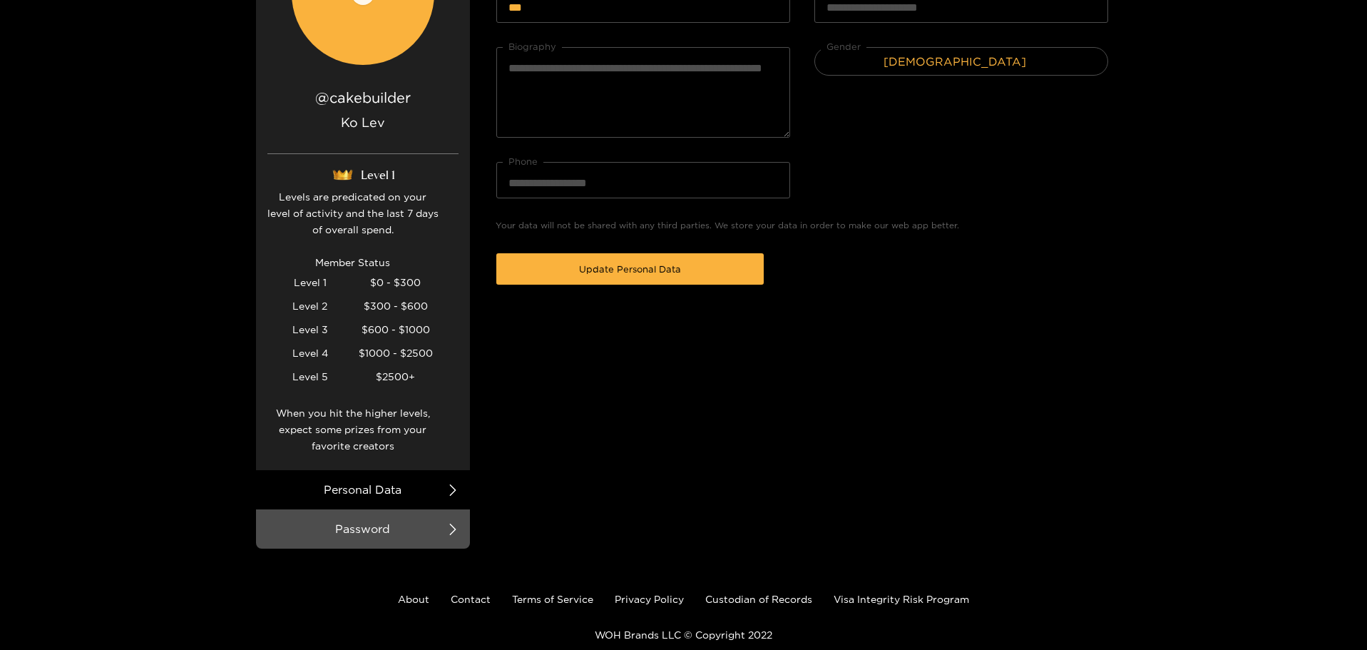
scroll to position [0, 0]
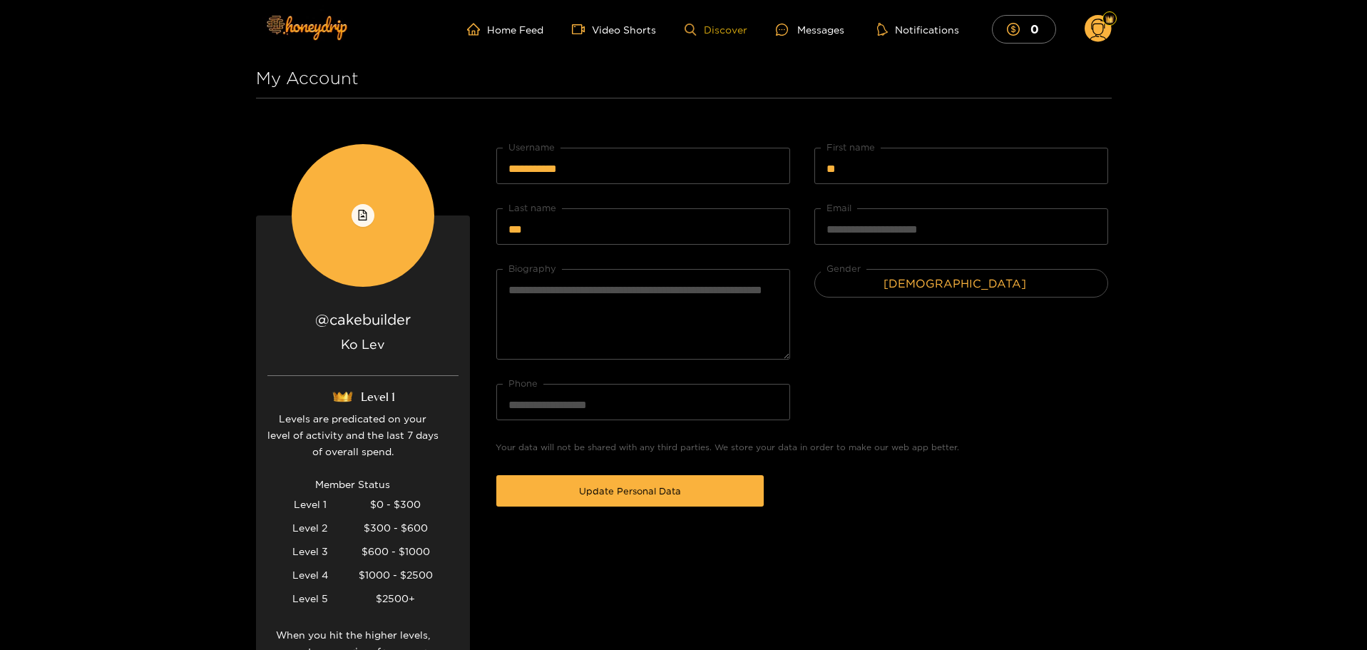
click at [710, 32] on link "Discover" at bounding box center [716, 30] width 62 height 12
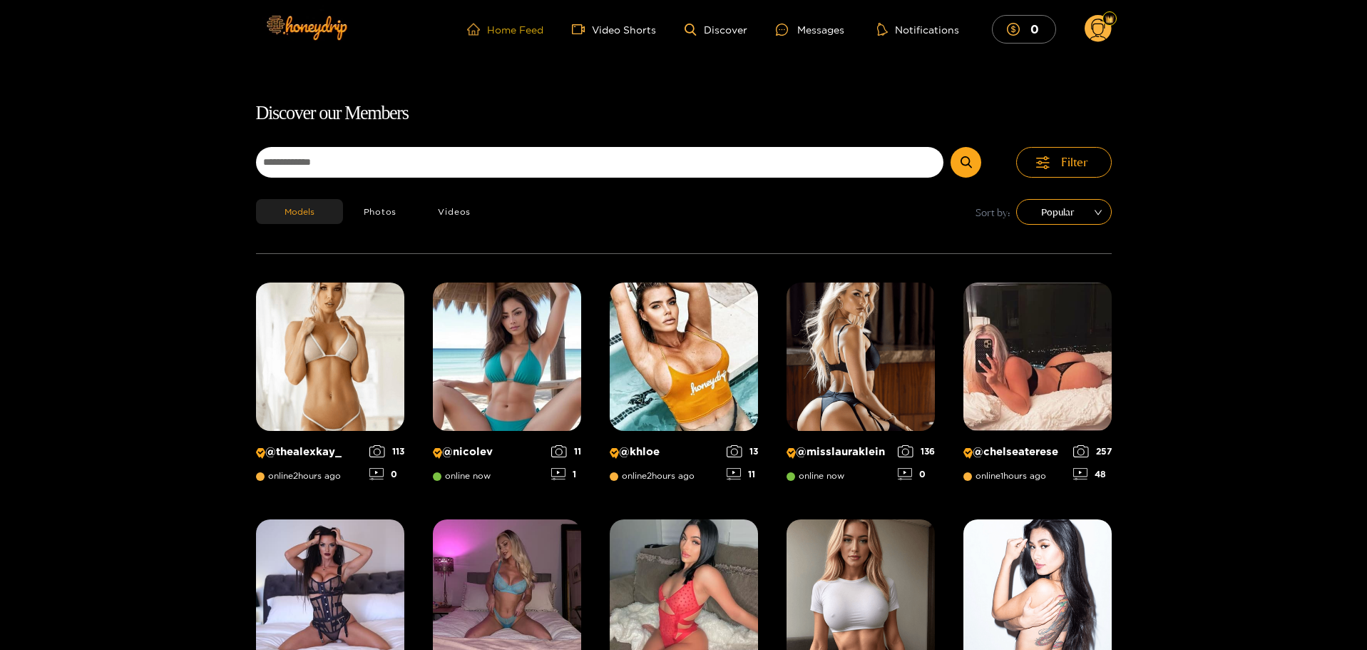
click at [506, 31] on link "Home Feed" at bounding box center [505, 29] width 76 height 13
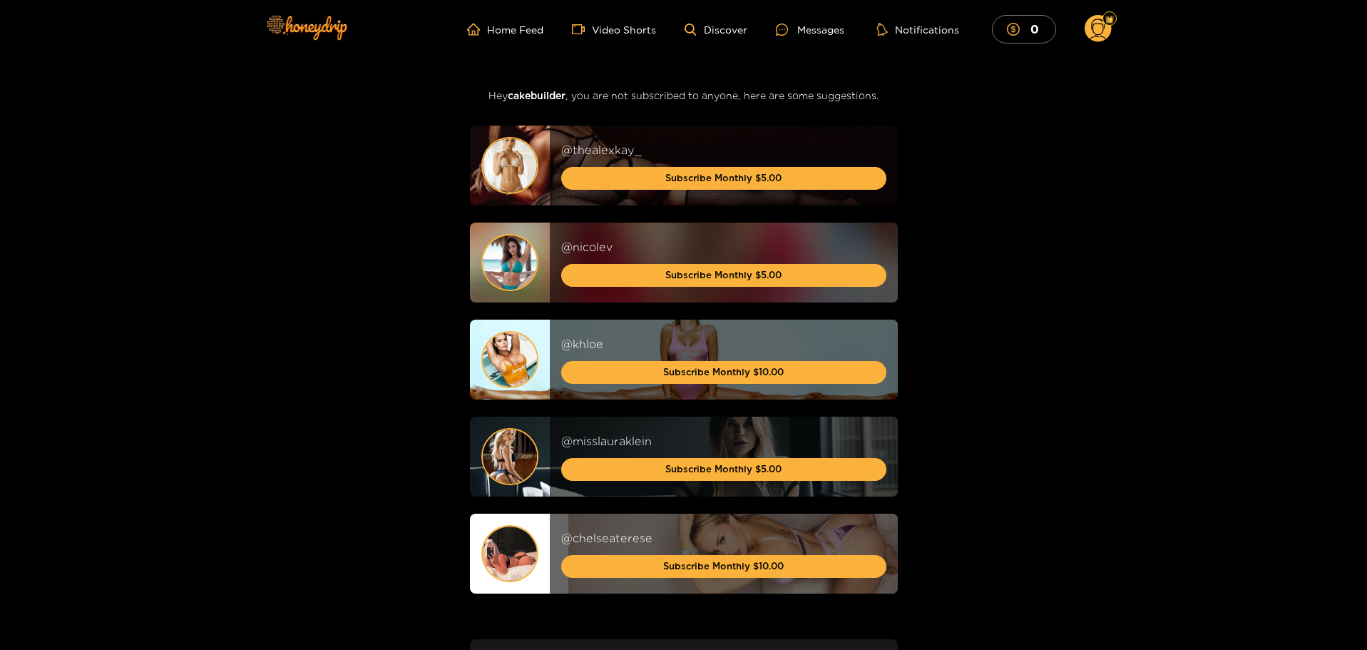
click at [1101, 31] on circle at bounding box center [1098, 28] width 27 height 27
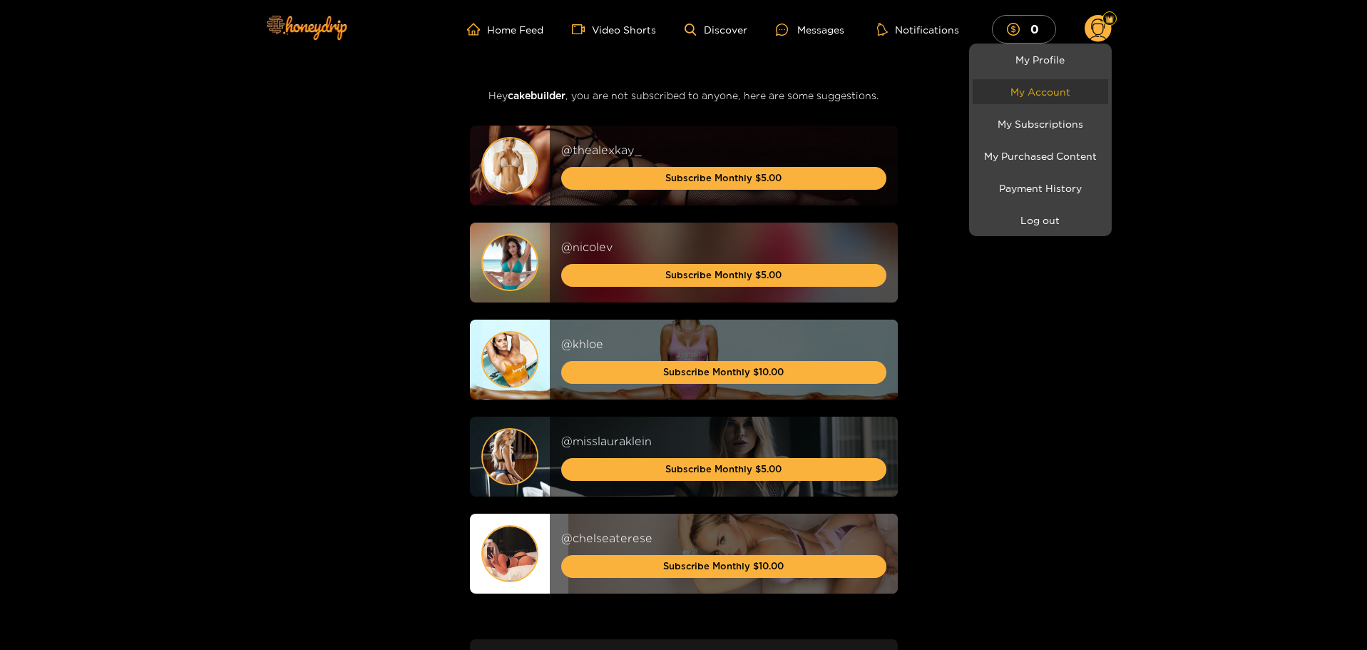
click at [1056, 88] on link "My Account" at bounding box center [1041, 91] width 136 height 25
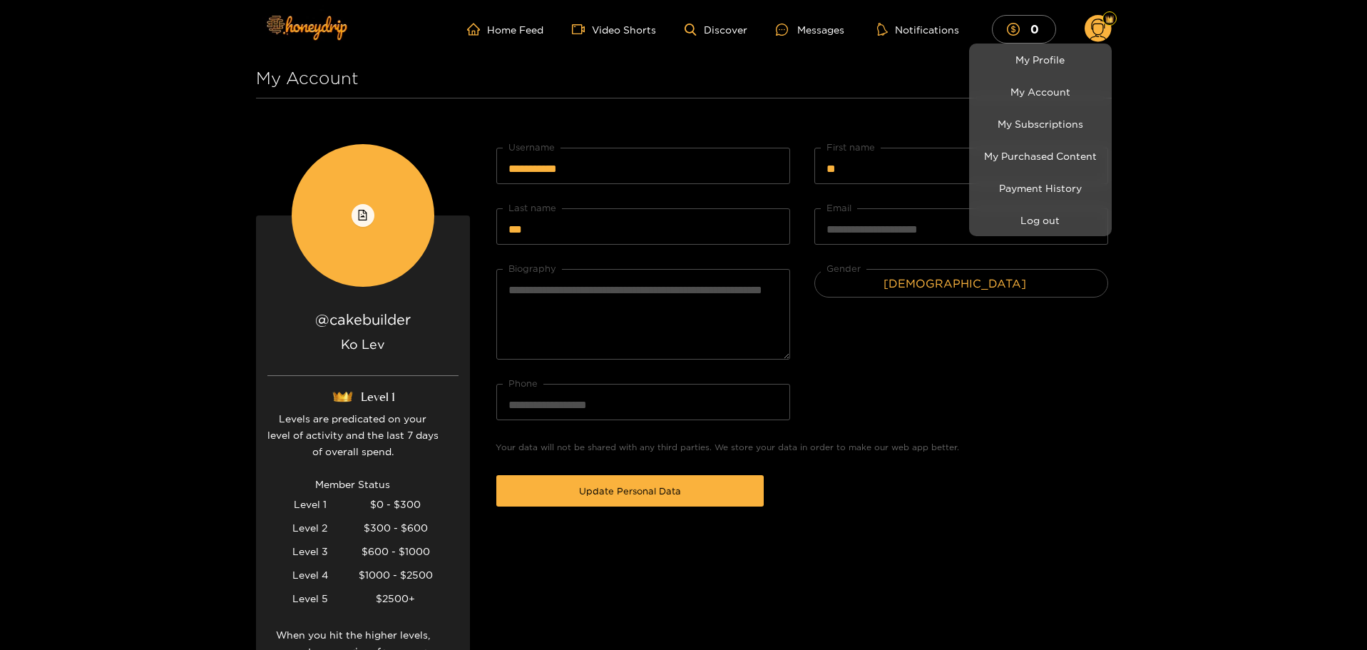
click at [934, 317] on div at bounding box center [683, 325] width 1367 height 650
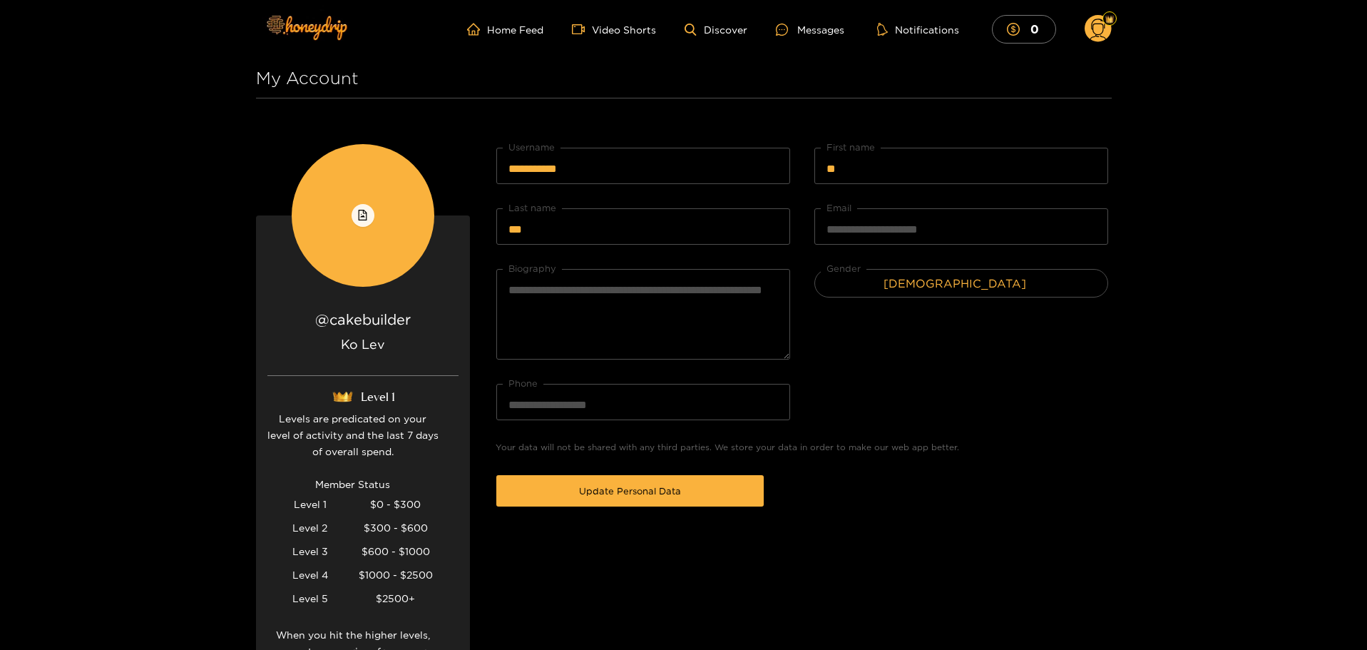
click at [948, 280] on span "Male" at bounding box center [961, 282] width 292 height 21
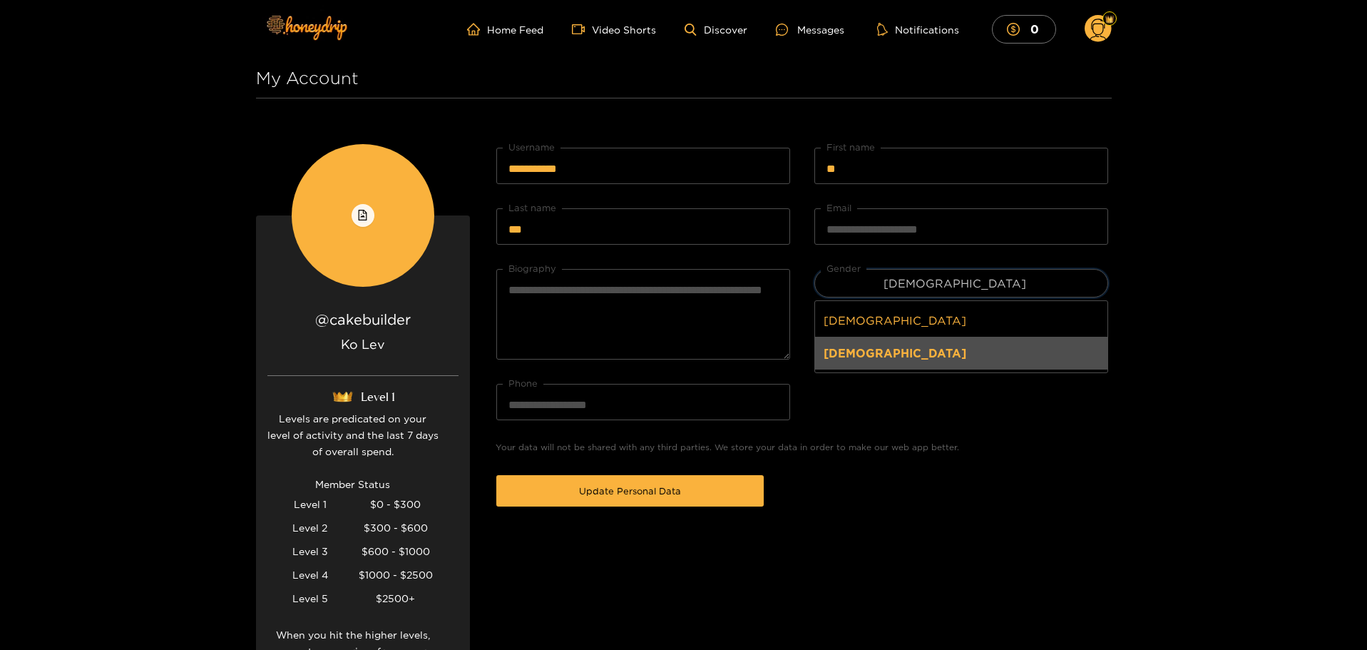
click at [948, 280] on span "Male" at bounding box center [961, 282] width 292 height 21
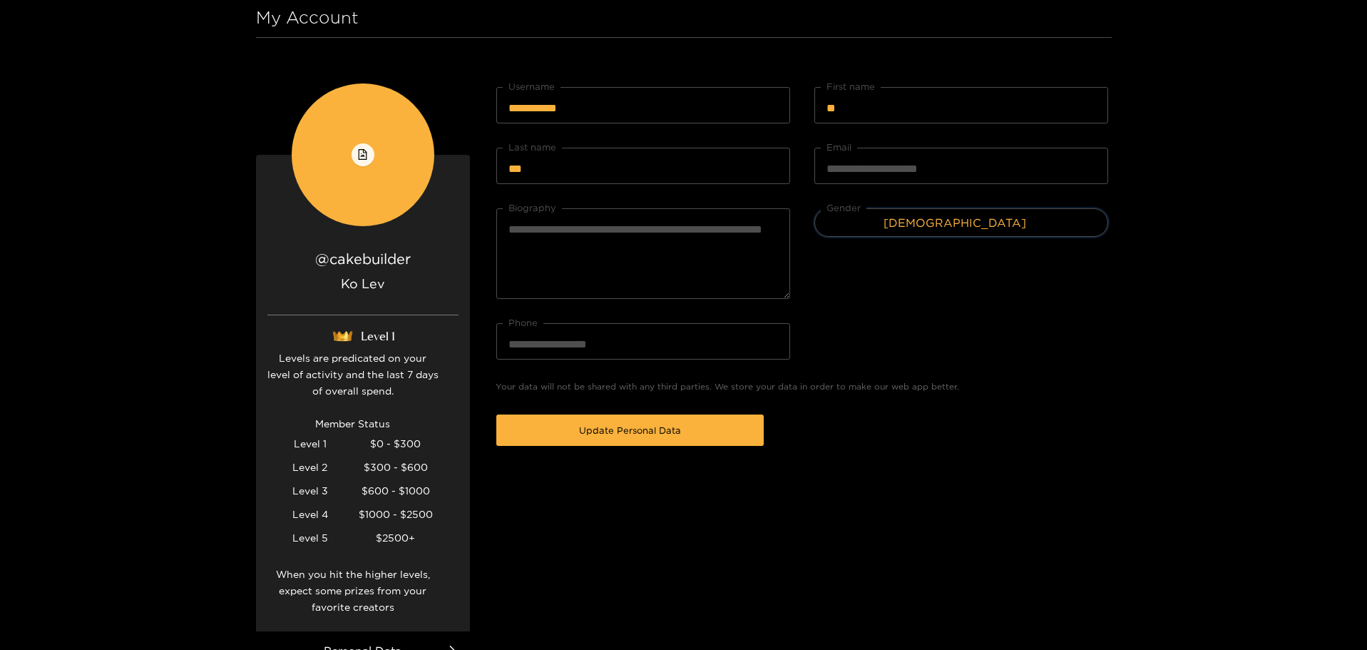
scroll to position [71, 0]
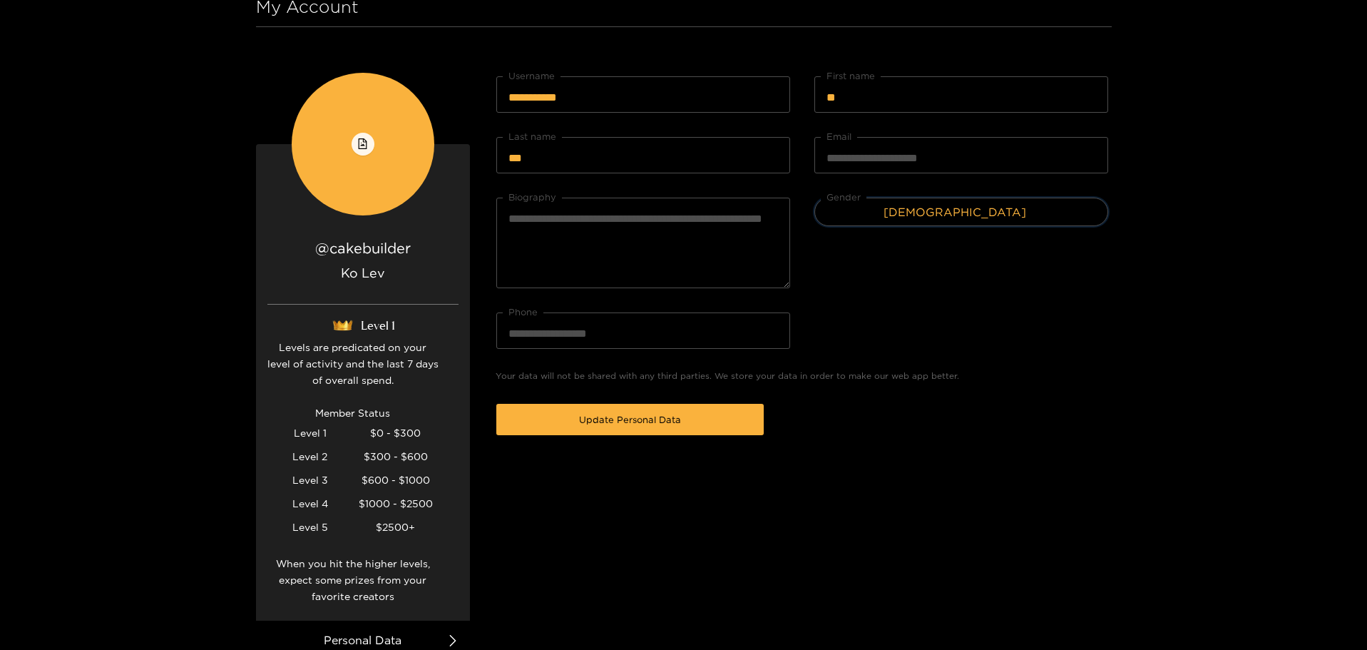
click at [913, 374] on p "Your data will not be shared with any third parties. We store your data in orde…" at bounding box center [802, 376] width 613 height 14
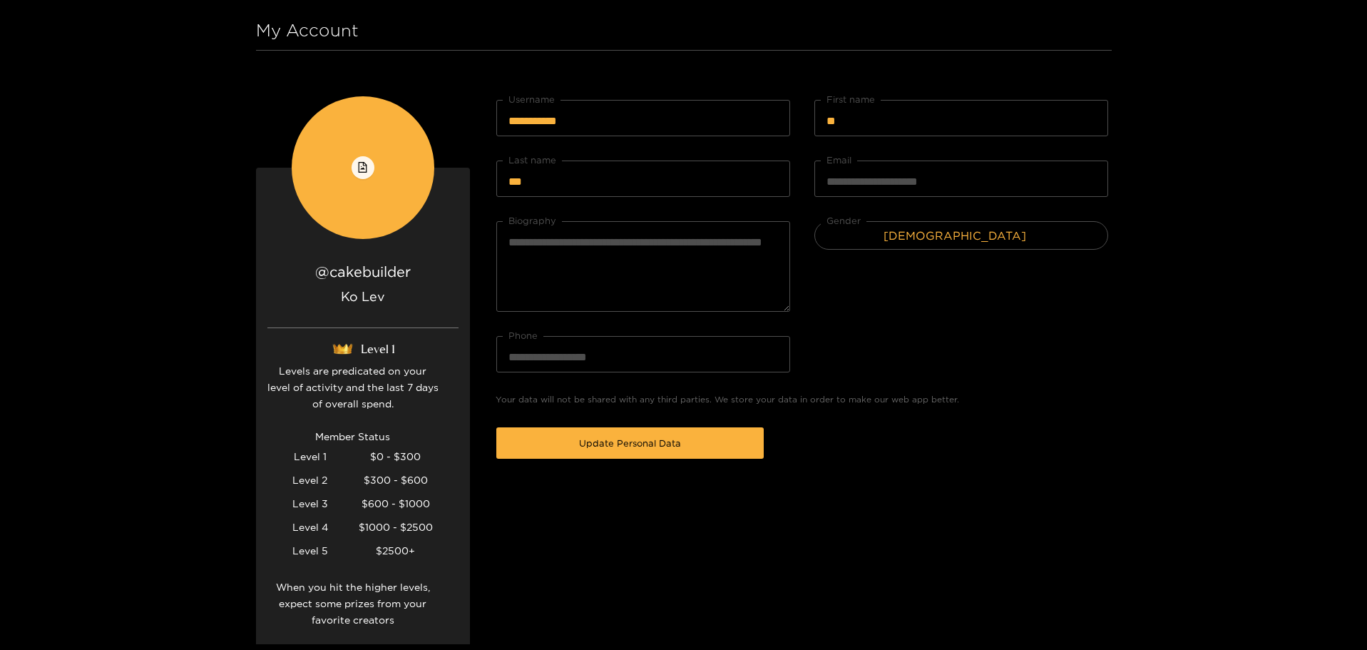
scroll to position [0, 0]
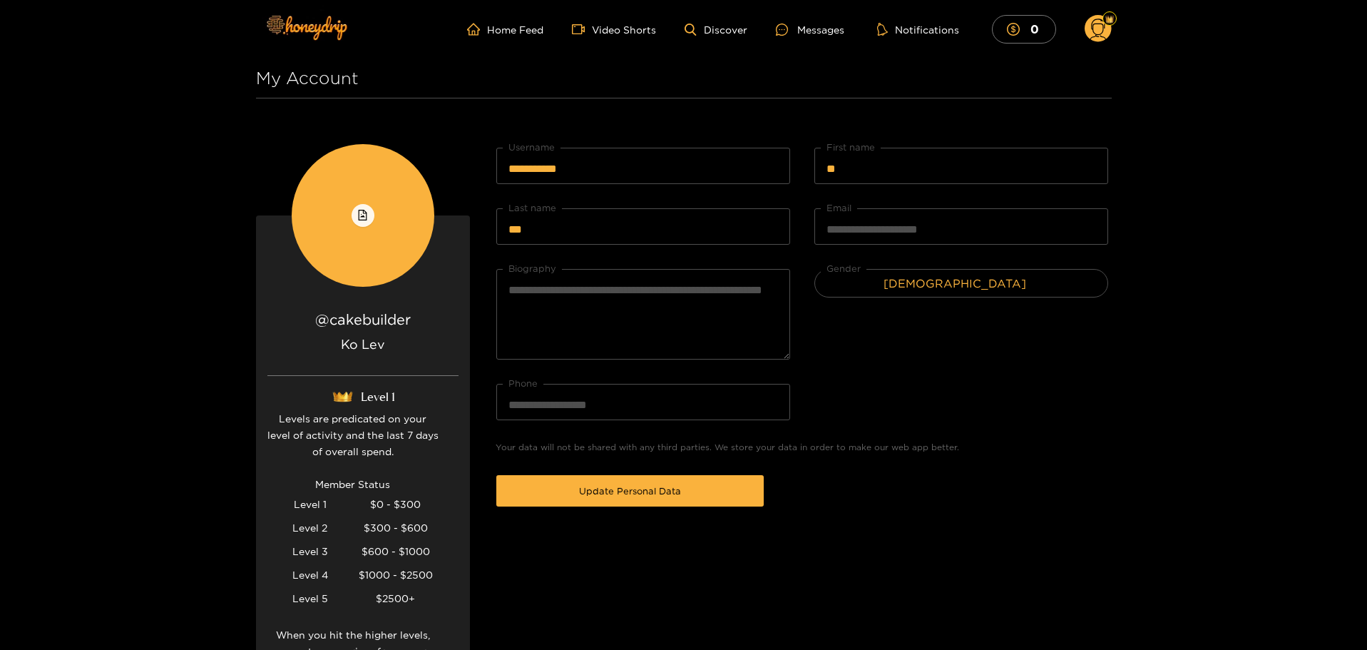
click at [1095, 29] on circle at bounding box center [1098, 28] width 27 height 27
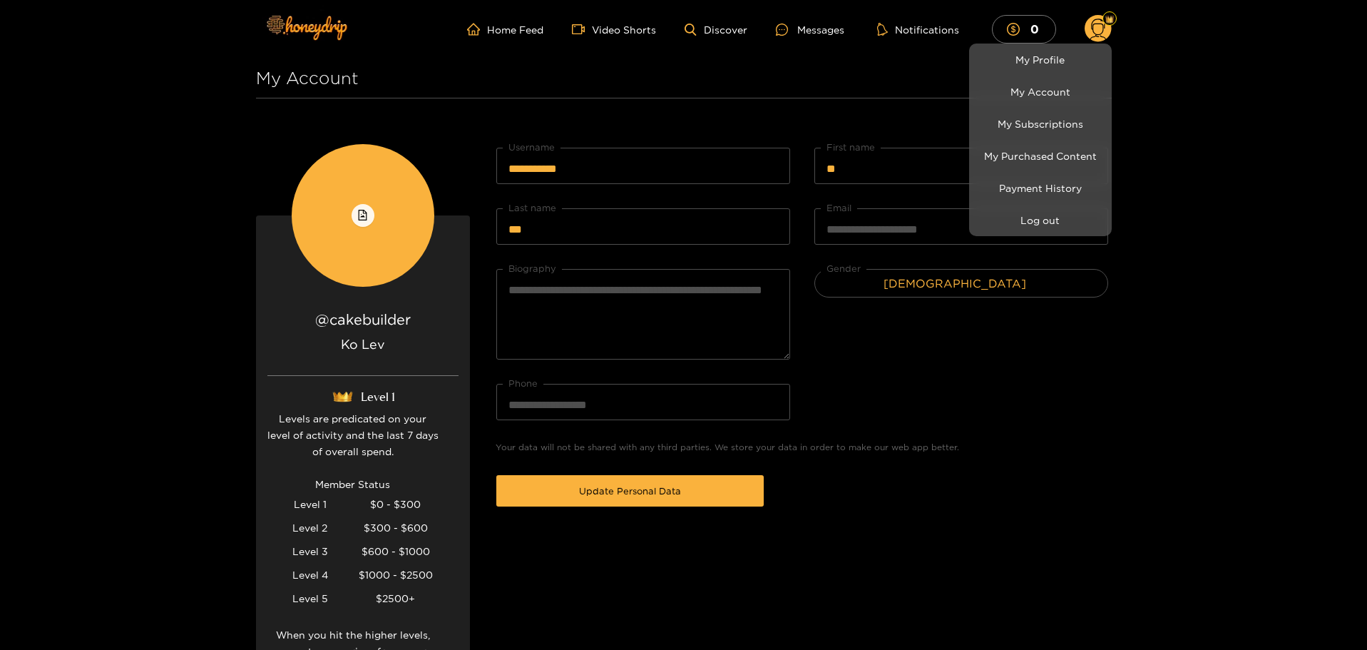
click at [1096, 27] on div at bounding box center [683, 325] width 1367 height 650
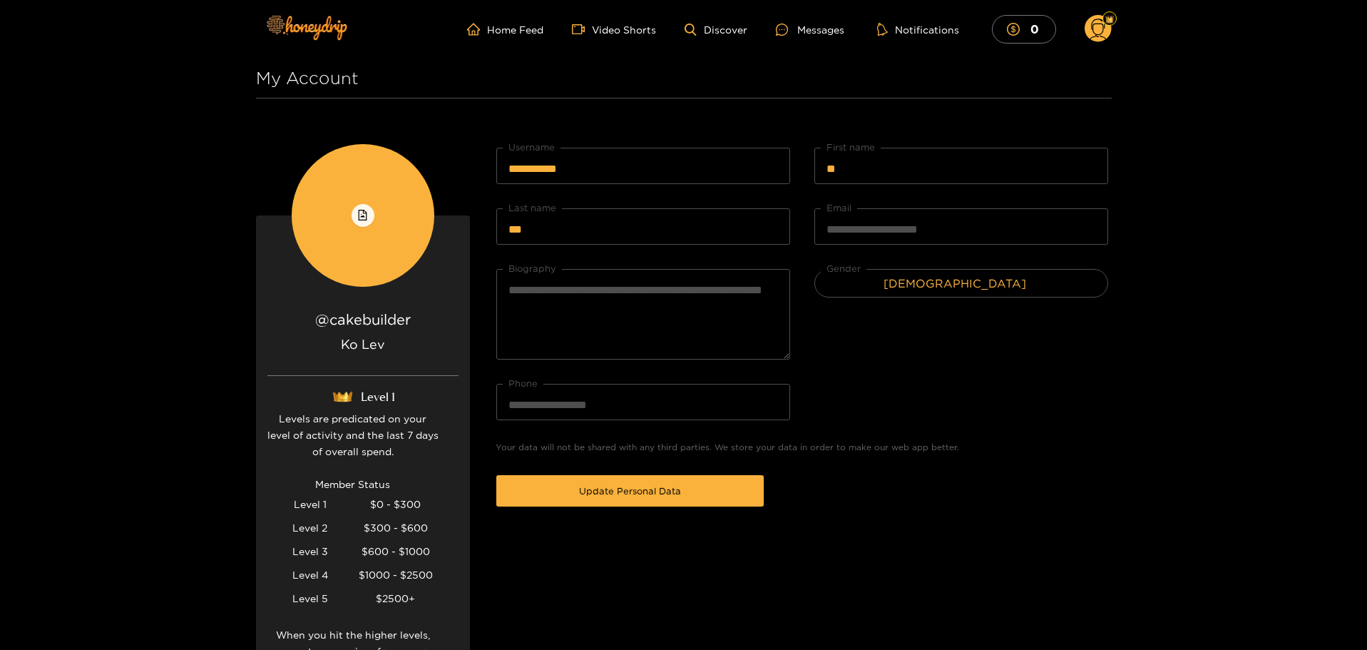
click at [1096, 27] on circle at bounding box center [1098, 28] width 27 height 27
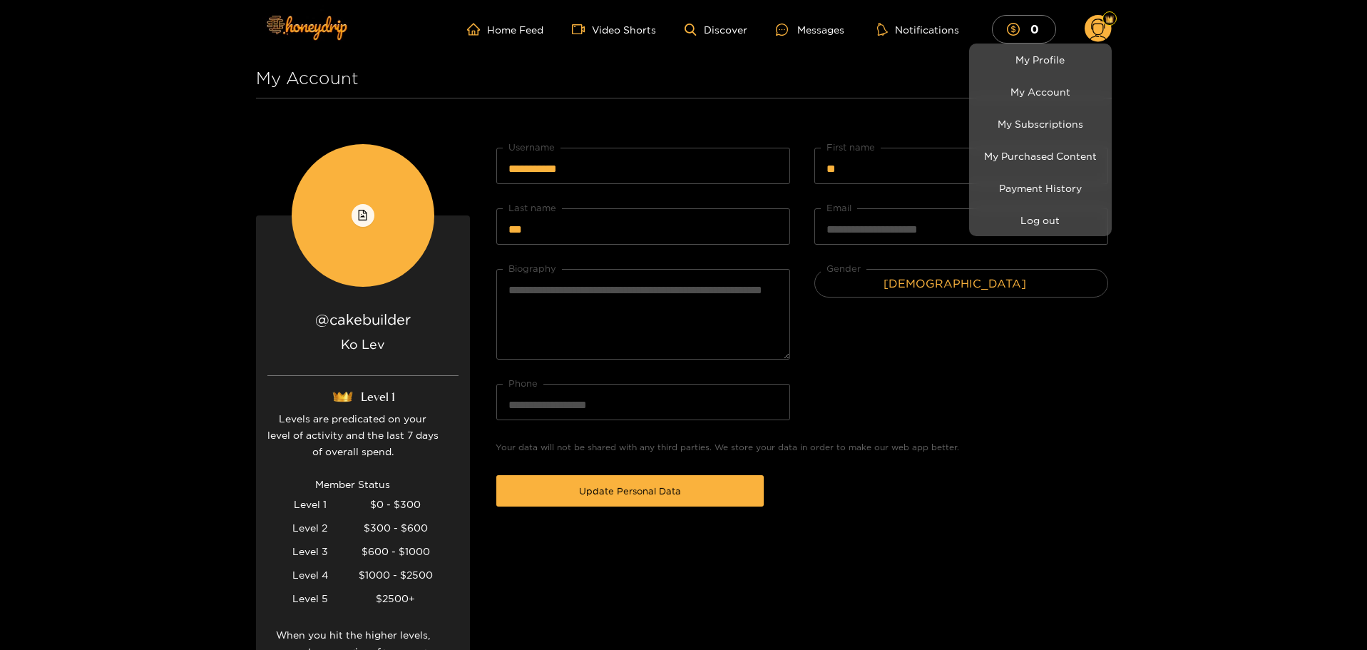
click at [996, 423] on div at bounding box center [683, 325] width 1367 height 650
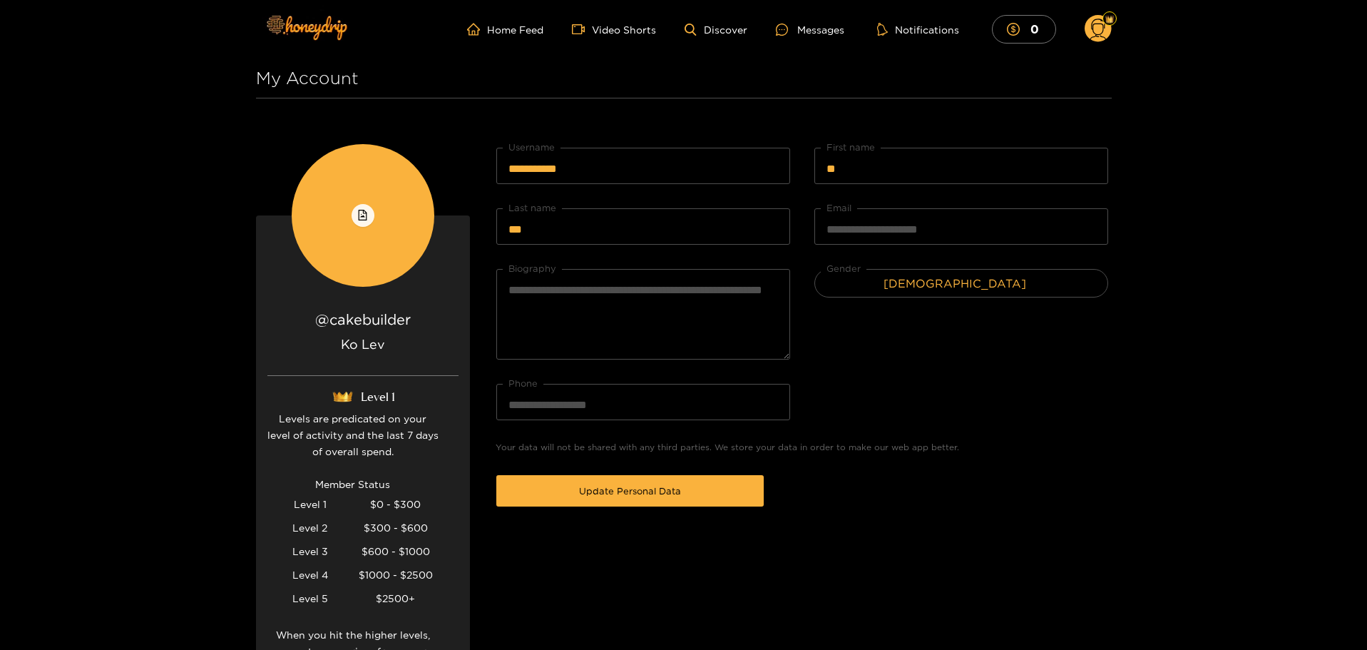
click at [1101, 37] on circle at bounding box center [1098, 28] width 27 height 27
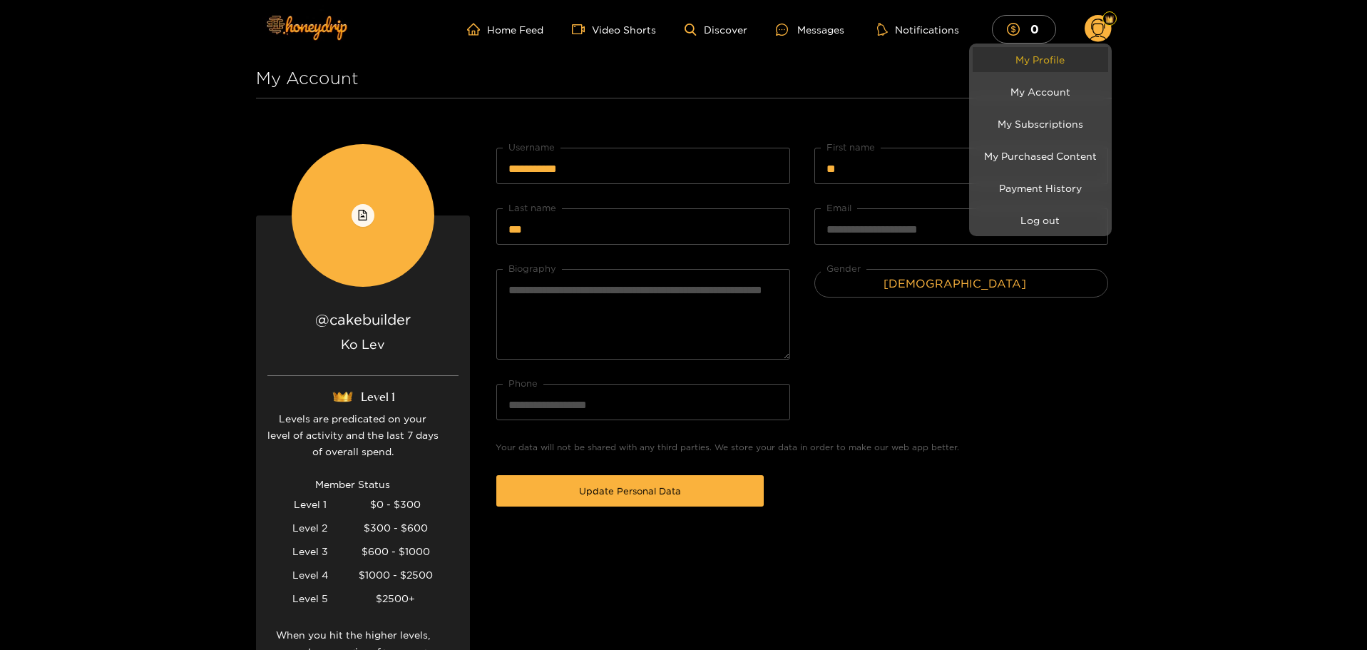
click at [1089, 59] on link "My Profile" at bounding box center [1041, 59] width 136 height 25
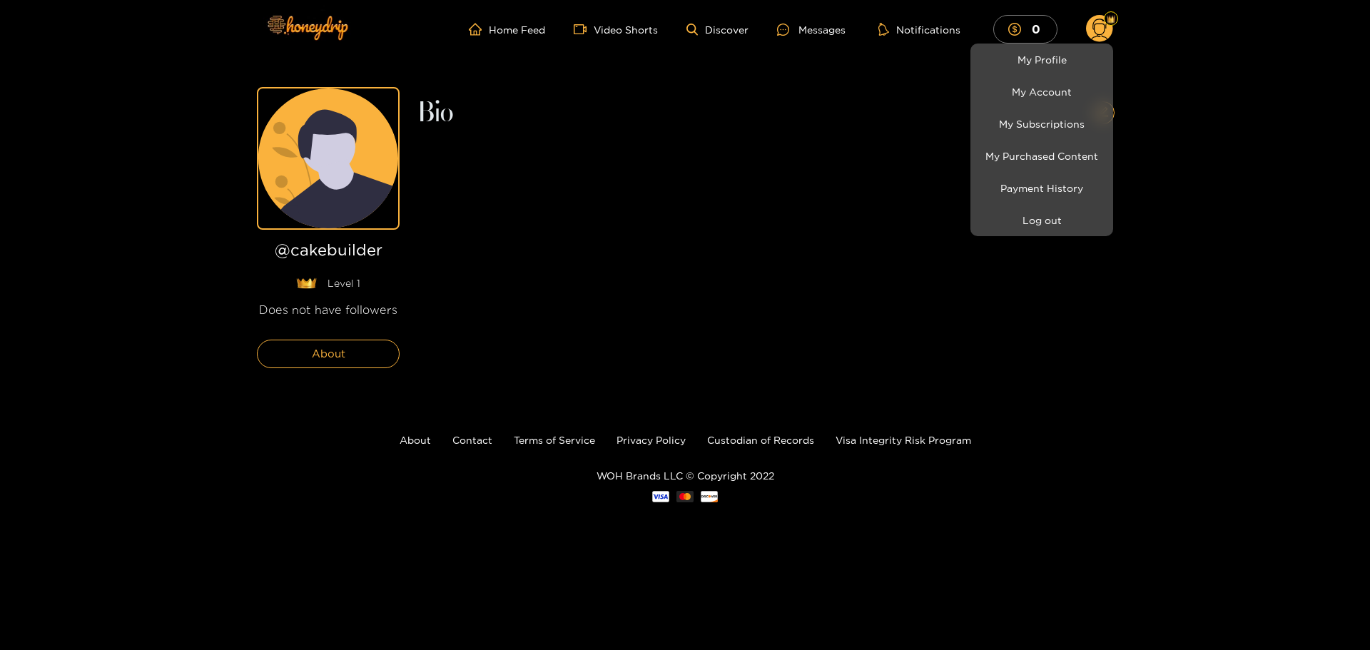
click at [369, 290] on div at bounding box center [685, 325] width 1370 height 650
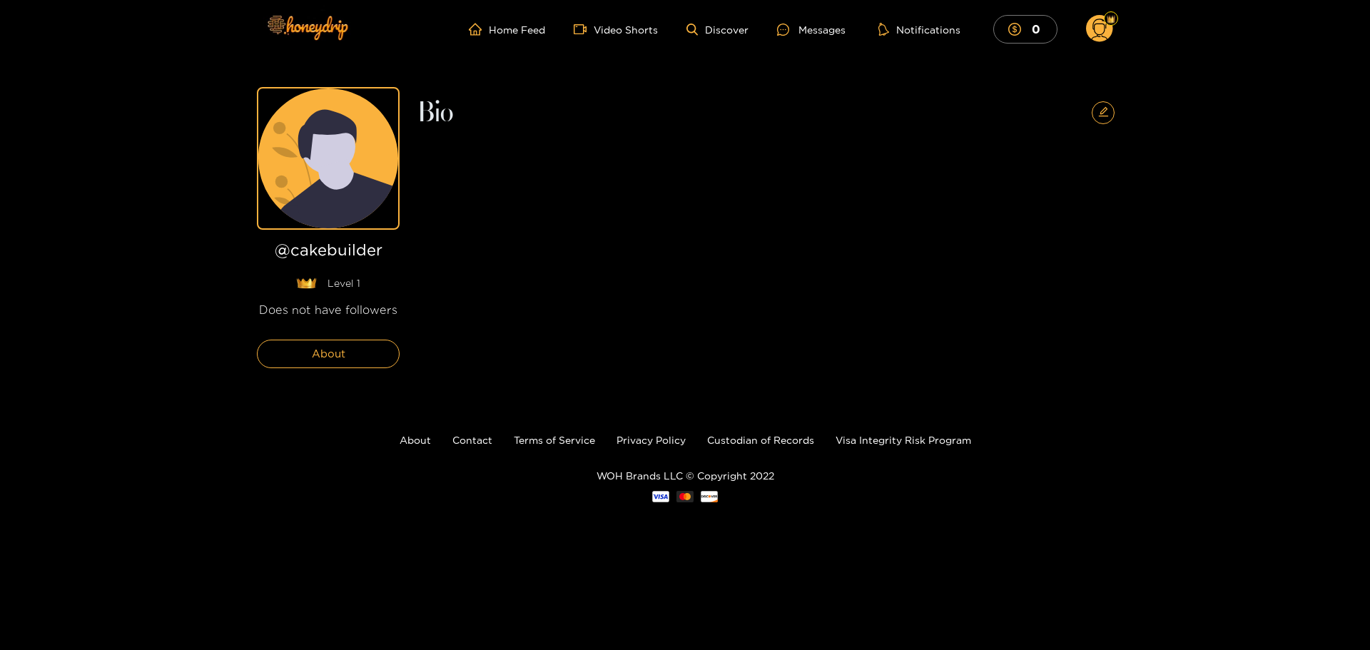
click at [350, 285] on span "Level 1" at bounding box center [343, 283] width 33 height 14
click at [350, 255] on h1 "@ cakebuilder" at bounding box center [328, 253] width 143 height 24
click at [320, 163] on circle at bounding box center [328, 146] width 54 height 54
click at [372, 107] on icon at bounding box center [328, 158] width 140 height 140
click at [401, 89] on div "@ cakebuilder Level 1 Does not have followers About Bio" at bounding box center [685, 223] width 856 height 331
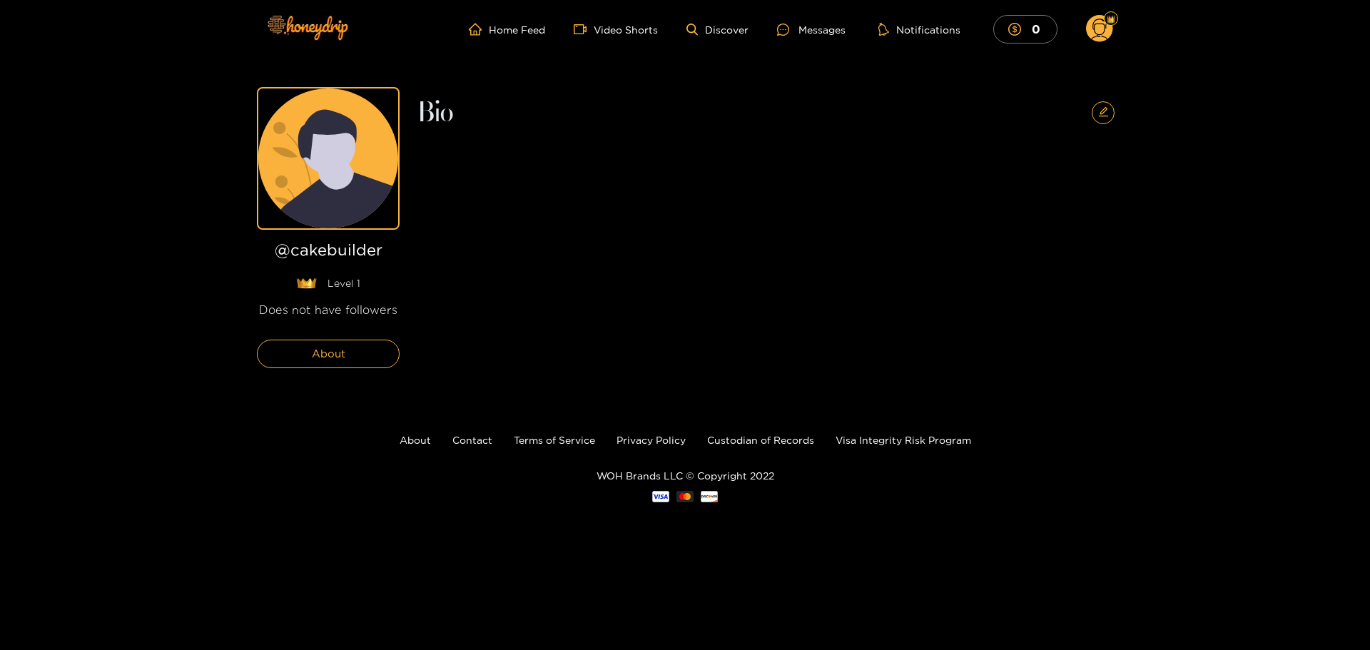
drag, startPoint x: 322, startPoint y: 97, endPoint x: 252, endPoint y: 99, distance: 69.9
click at [321, 97] on icon at bounding box center [328, 158] width 140 height 140
click at [251, 99] on div "@ cakebuilder Level 1 Does not have followers About Bio" at bounding box center [685, 223] width 1370 height 331
click at [253, 234] on div "@ cakebuilder Level 1 Does not have followers About Bio" at bounding box center [685, 223] width 1370 height 331
click at [307, 284] on img at bounding box center [306, 282] width 21 height 11
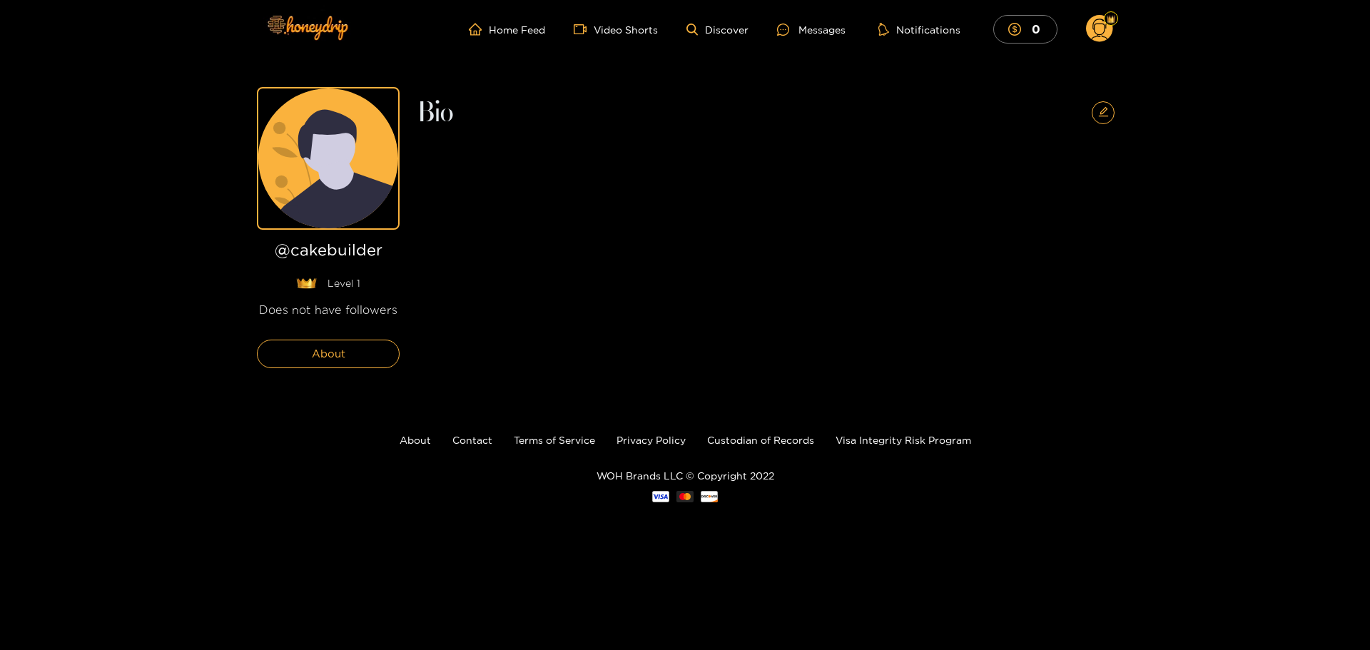
click at [1096, 39] on circle at bounding box center [1099, 28] width 27 height 27
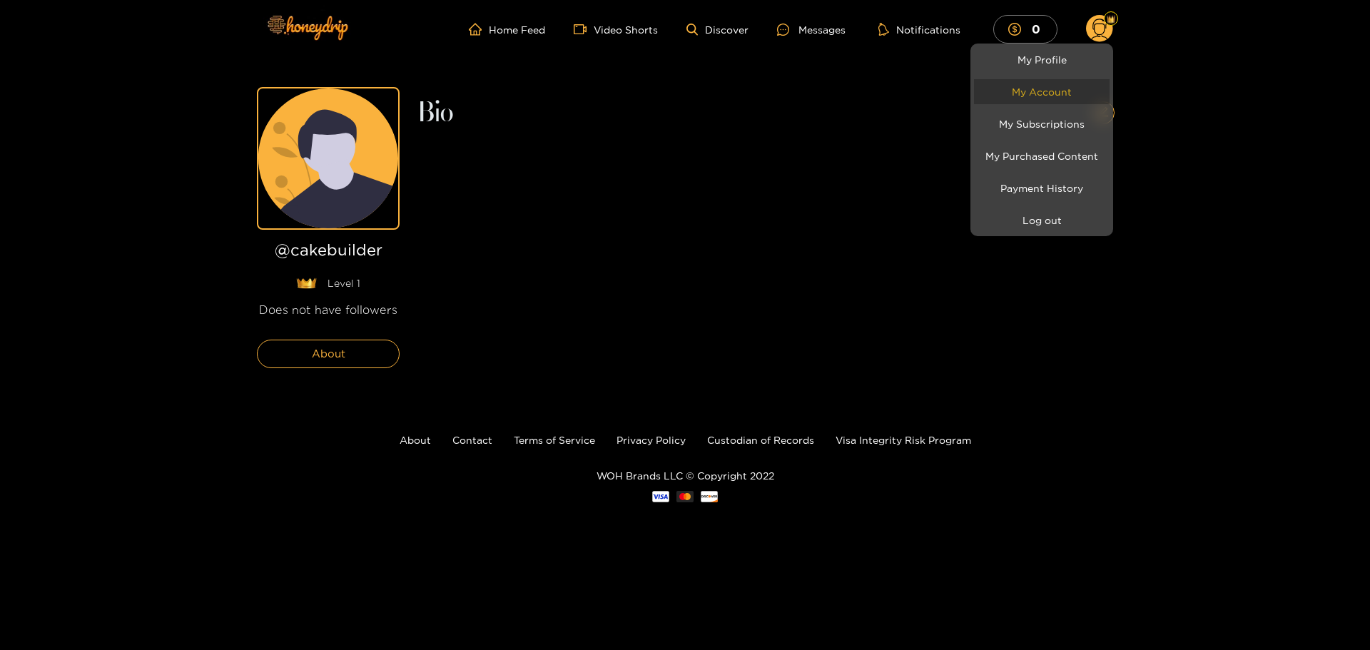
click at [1053, 88] on link "My Account" at bounding box center [1042, 91] width 136 height 25
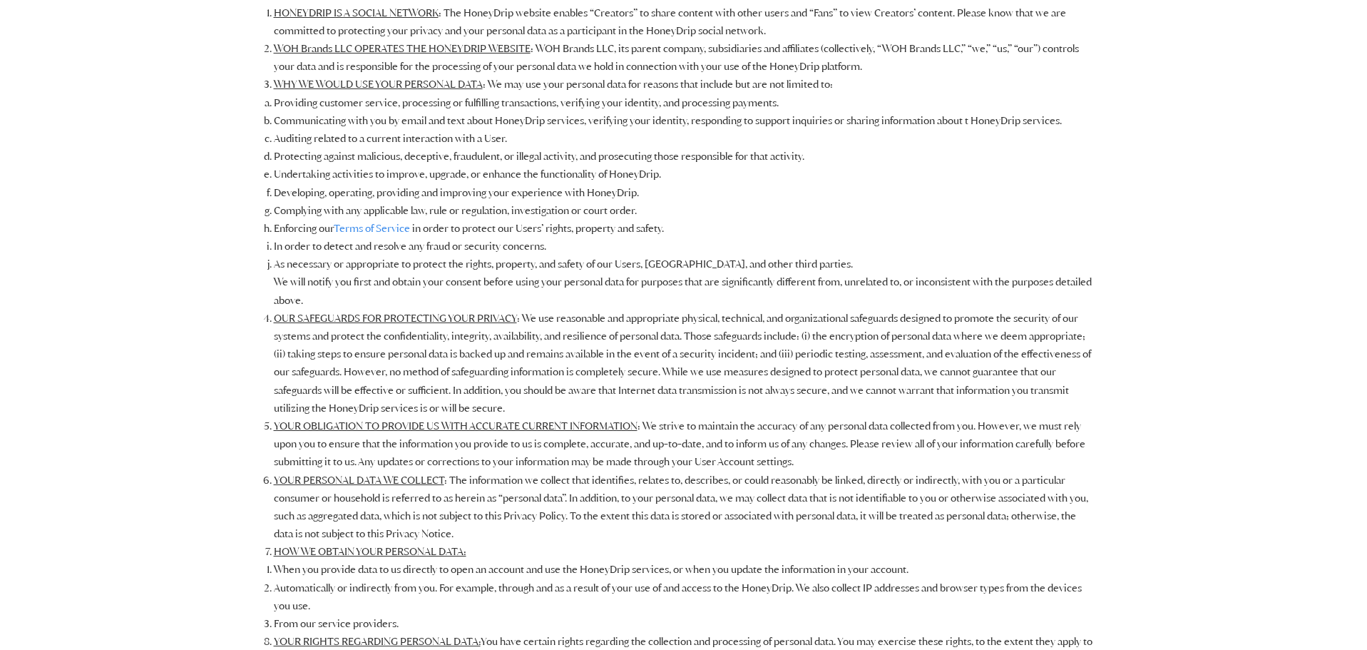
scroll to position [285, 0]
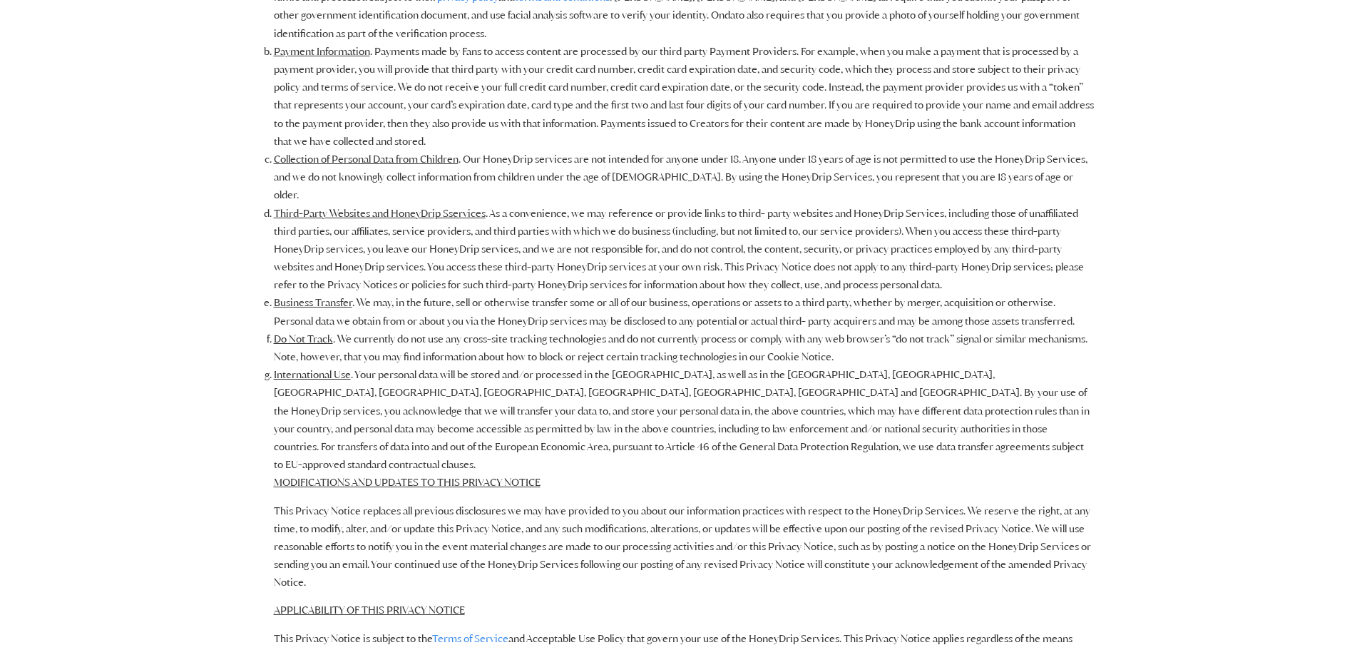
scroll to position [3033, 0]
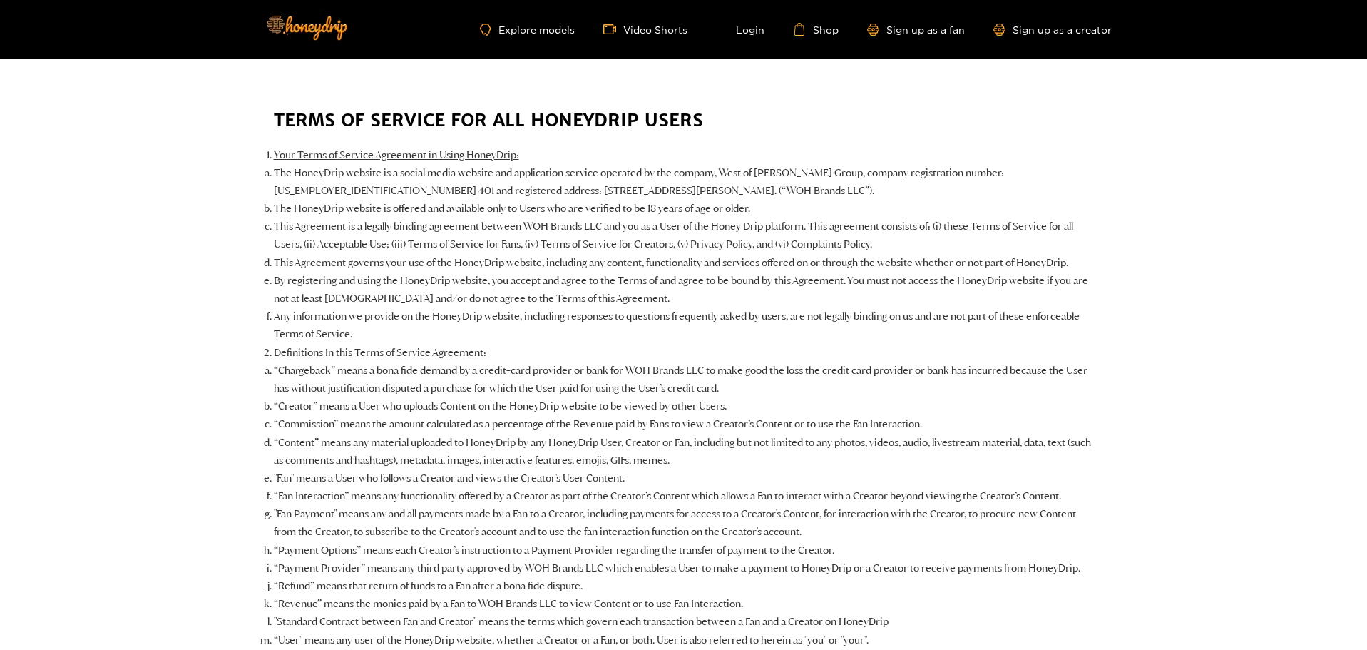
click at [387, 113] on h1 "TERMS OF SERVICE FOR ALL HONEYDRIP USERS" at bounding box center [684, 120] width 820 height 24
click at [315, 21] on img at bounding box center [306, 27] width 100 height 60
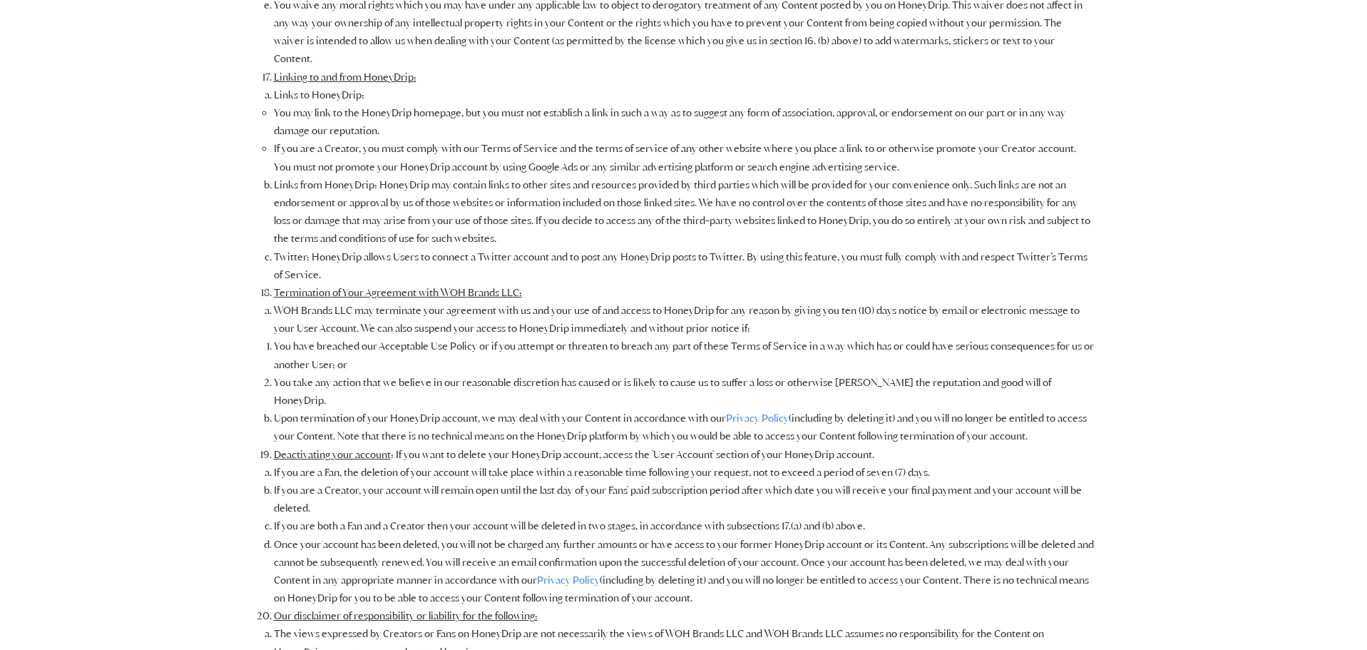
scroll to position [3131, 0]
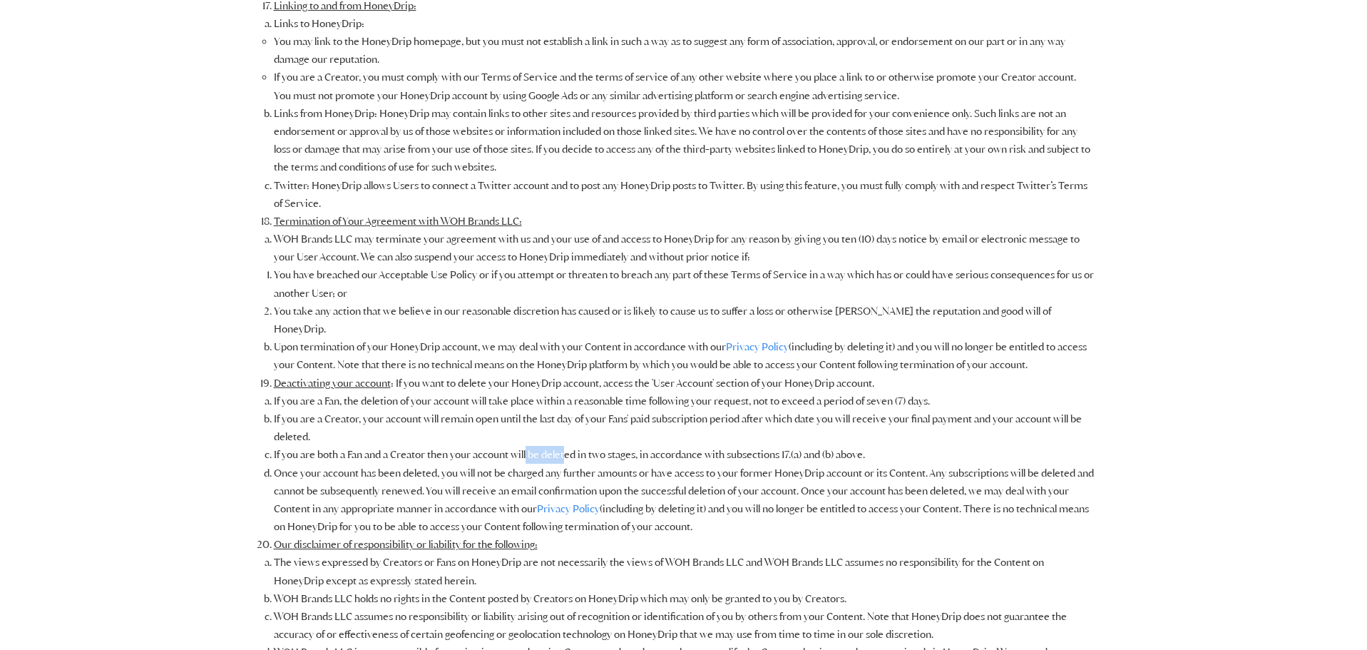
drag, startPoint x: 570, startPoint y: 440, endPoint x: 529, endPoint y: 435, distance: 41.0
click at [529, 446] on li "If you are both a Fan and a Creator then your account will be deleted in two st…" at bounding box center [684, 455] width 820 height 18
click at [574, 392] on li "If you are a Fan, the deletion of your account will take place within a reasona…" at bounding box center [684, 401] width 820 height 18
